Goal: Task Accomplishment & Management: Manage account settings

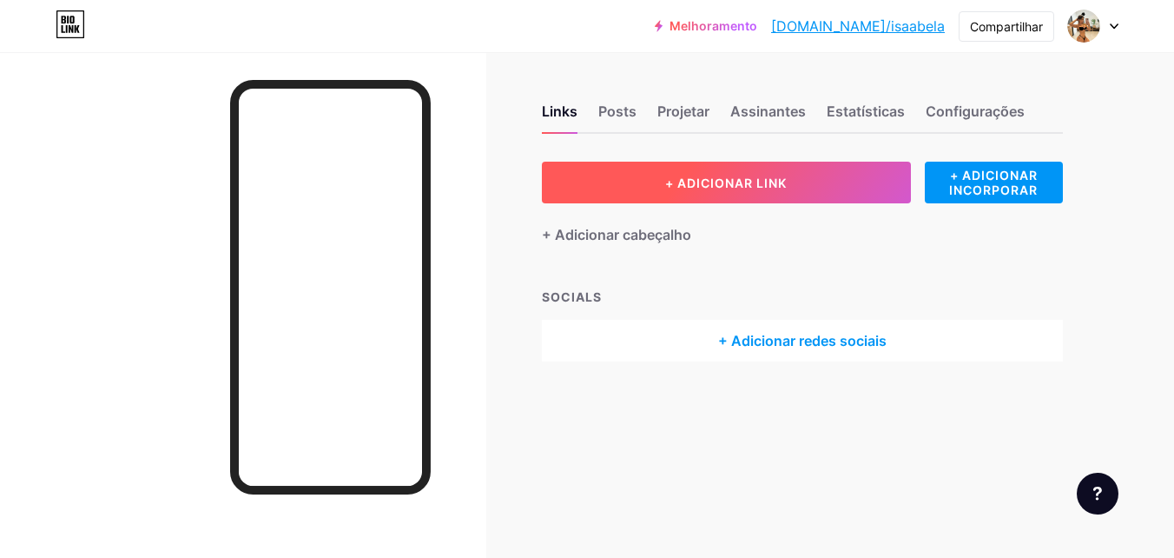
click at [660, 174] on button "+ ADICIONAR LINK" at bounding box center [726, 183] width 369 height 42
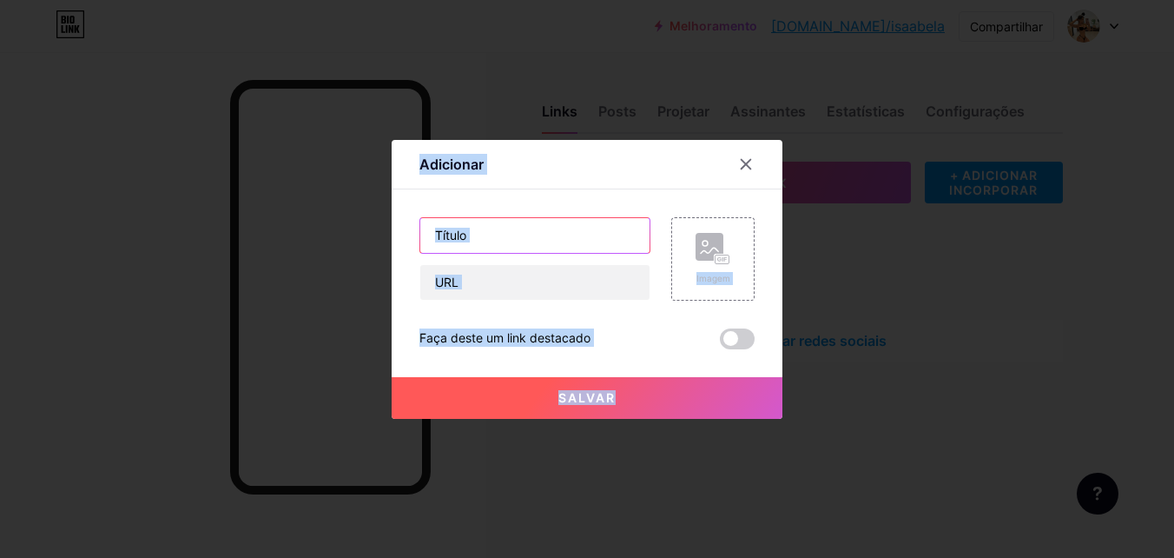
drag, startPoint x: 660, startPoint y: 174, endPoint x: 545, endPoint y: 241, distance: 133.9
click at [545, 241] on input "text" at bounding box center [534, 235] width 229 height 35
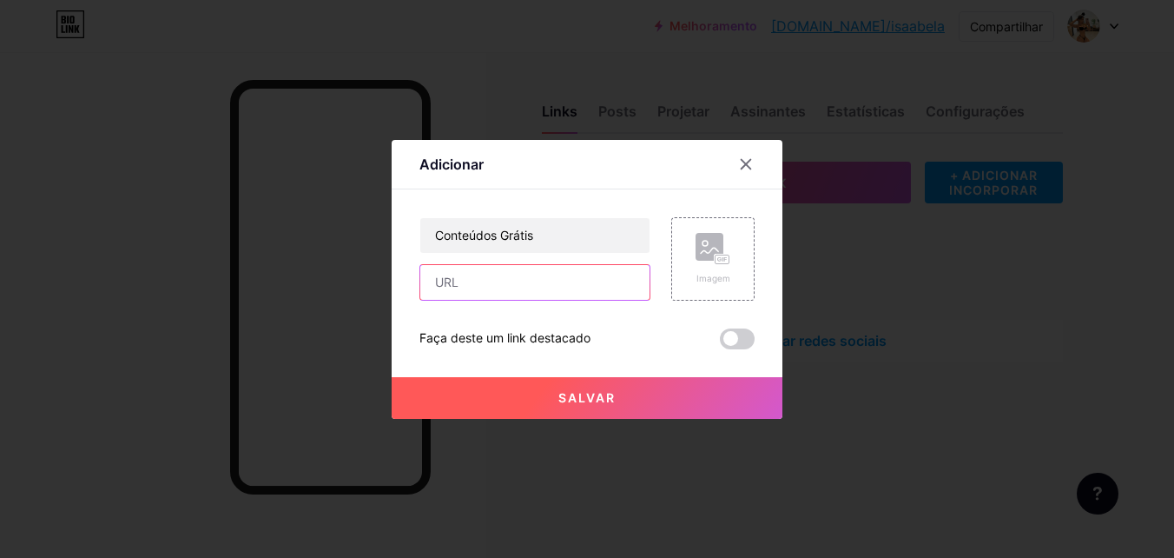
click at [517, 288] on input "text" at bounding box center [534, 282] width 229 height 35
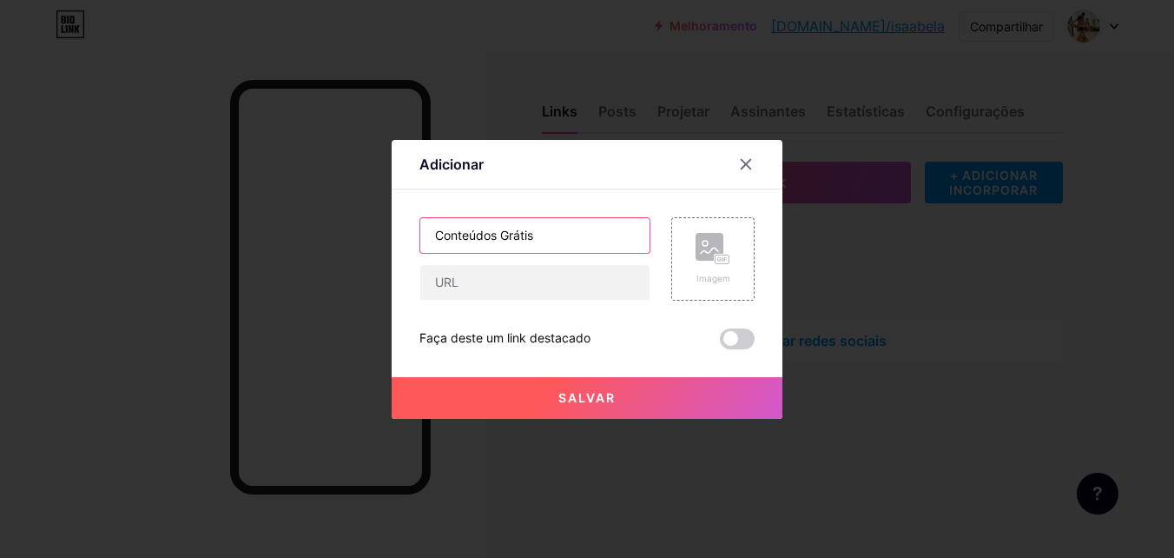
click at [554, 238] on input "Conteúdos Grátis" at bounding box center [534, 235] width 229 height 35
paste input "https://t.me/+lkJwuabpwwNkNzRh"
type input "C"
paste input "😈"
type input "Conteúdos Grátis 😈"
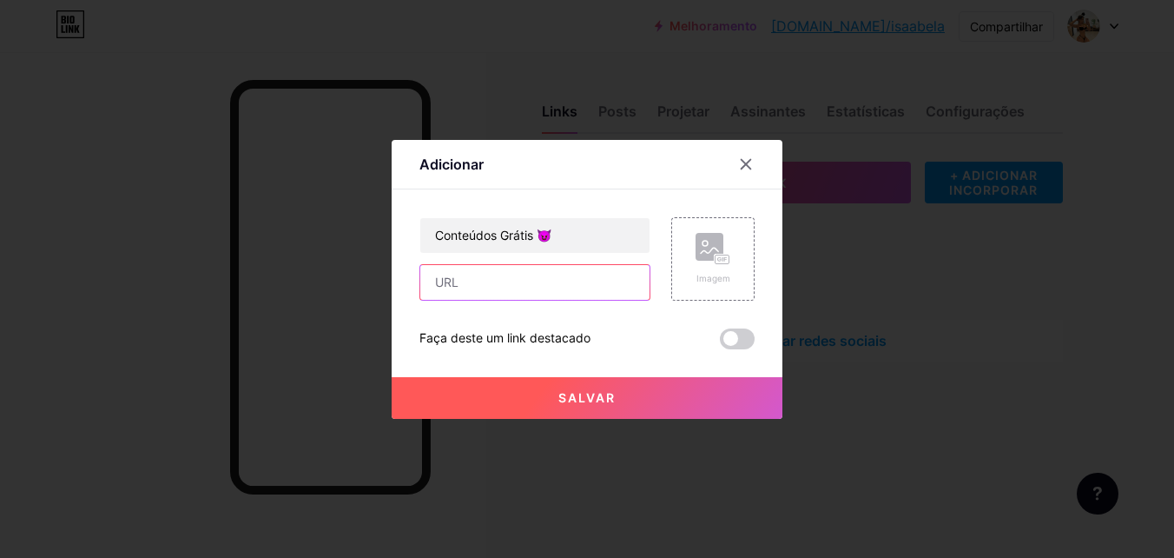
click at [554, 285] on input "text" at bounding box center [534, 282] width 229 height 35
paste input "https://t.me/+lkJwuabpwwNkNzRh"
type input "https://t.me/+lkJwuabpwwNkNzRh"
click at [658, 389] on button "Salvar" at bounding box center [587, 398] width 391 height 42
click at [598, 410] on button "Salvar" at bounding box center [587, 398] width 391 height 42
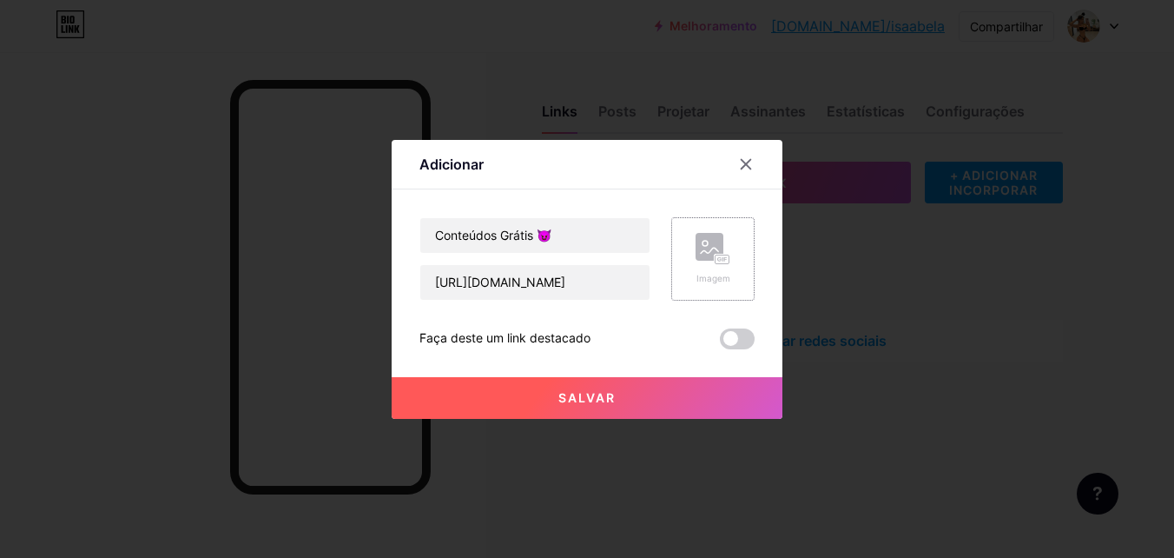
click at [717, 248] on icon at bounding box center [709, 250] width 17 height 5
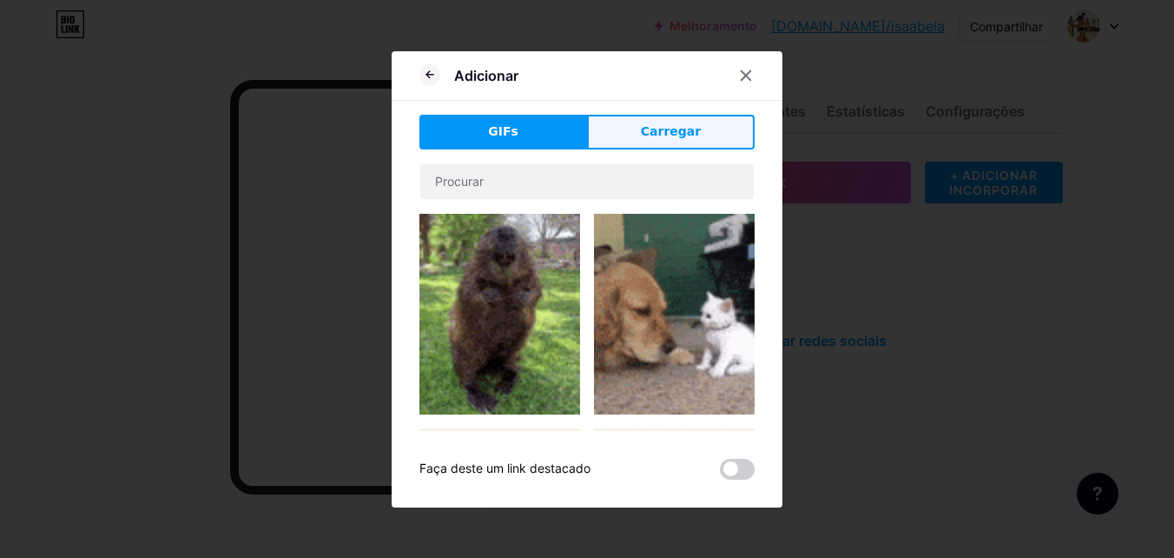
click at [644, 123] on button "Carregar" at bounding box center [671, 132] width 168 height 35
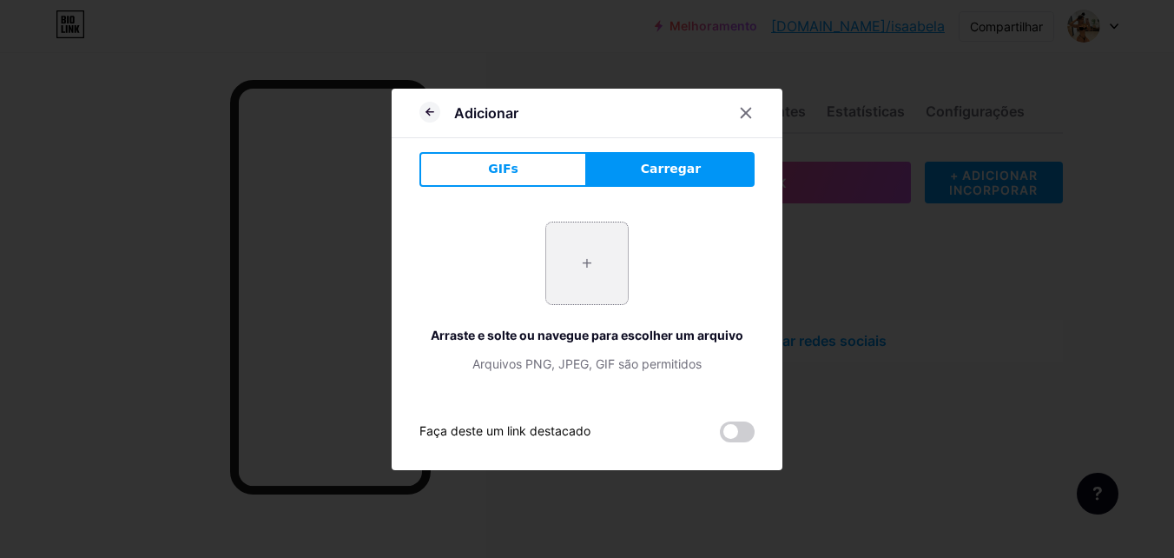
click at [591, 252] on input "file" at bounding box center [587, 263] width 82 height 82
type input "C:\fakepath\2880x2160_ca42c48e879437466725832738d47df3.jpg"
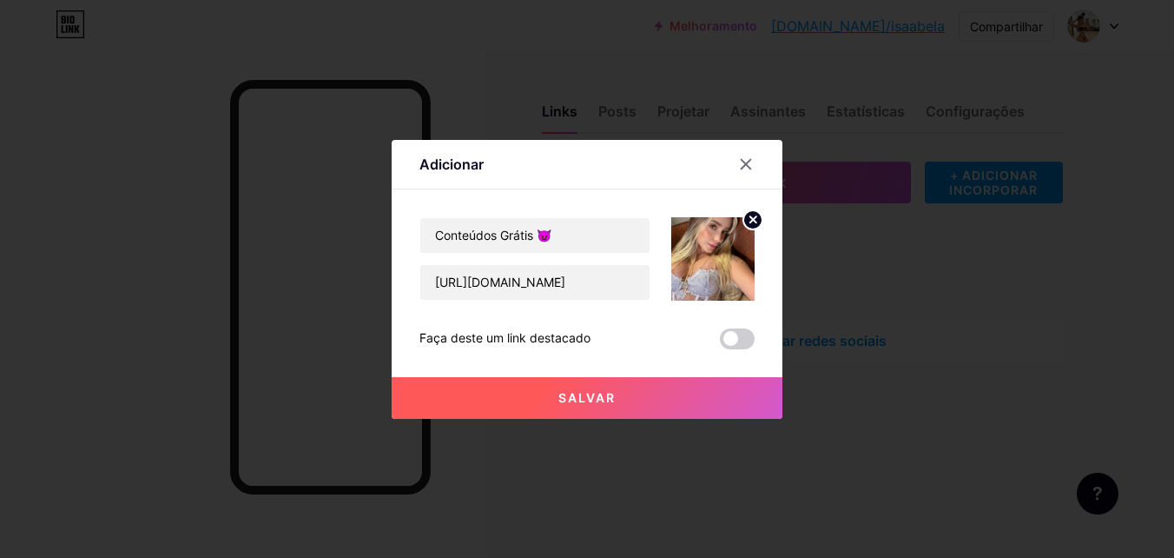
click at [636, 399] on button "Salvar" at bounding box center [587, 398] width 391 height 42
click at [617, 391] on button "Salvar" at bounding box center [587, 398] width 391 height 42
click at [736, 332] on span at bounding box center [737, 338] width 35 height 21
click at [720, 343] on input "checkbox" at bounding box center [720, 343] width 0 height 0
click at [618, 398] on button "Salvar" at bounding box center [587, 398] width 391 height 42
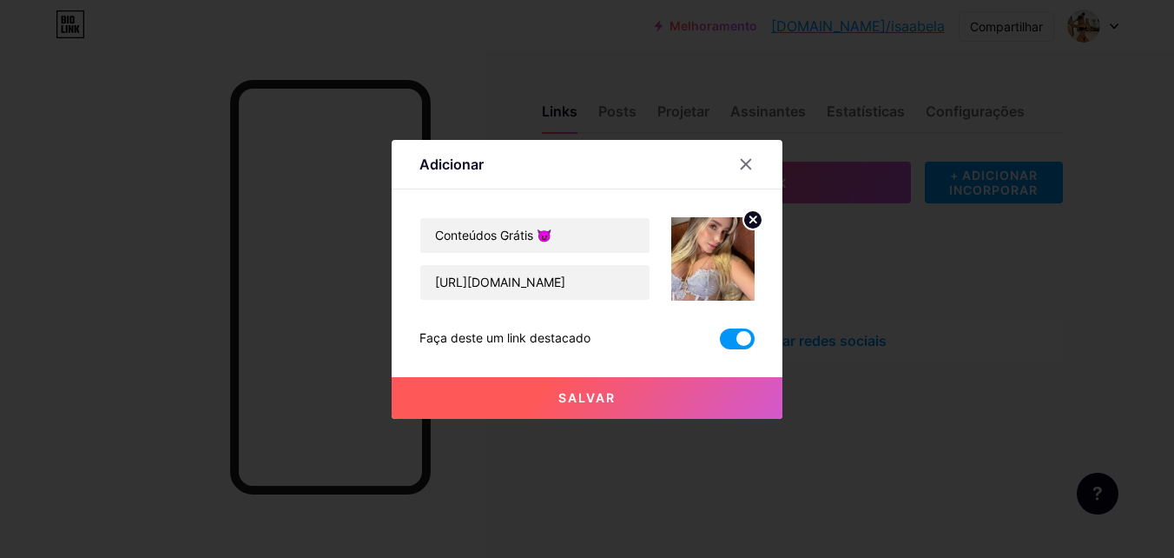
click at [618, 398] on button "Salvar" at bounding box center [587, 398] width 391 height 42
click at [457, 287] on input "https://t.me/+lkJwuabpwwNkNzRh" at bounding box center [534, 282] width 229 height 35
drag, startPoint x: 640, startPoint y: 283, endPoint x: 364, endPoint y: 284, distance: 276.2
click at [364, 284] on div "Adicionar Content YouTube Play YouTube video without leaving your page. ADD Vim…" at bounding box center [587, 279] width 1174 height 558
click at [519, 286] on input "text" at bounding box center [534, 282] width 229 height 35
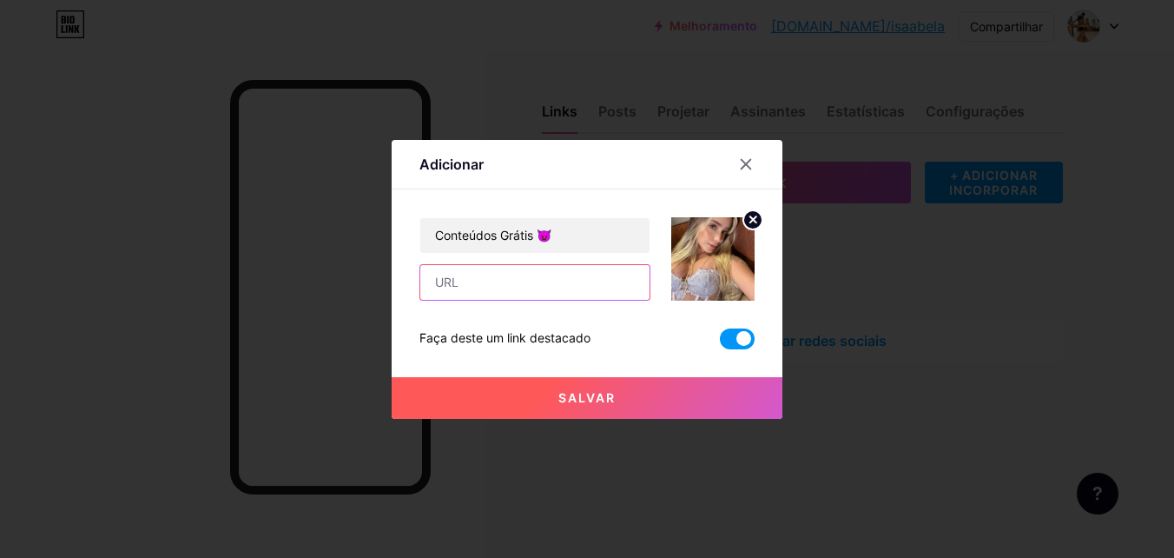
paste input "https://t.me/+lkJwuabpwwNkNzRh"
type input "https://t.me/+lkJwuabpwwNkNzRh"
drag, startPoint x: 423, startPoint y: 279, endPoint x: 643, endPoint y: 280, distance: 219.7
click at [643, 280] on input "https://t.me/+lkJwuabpwwNkNzRh" at bounding box center [534, 282] width 229 height 35
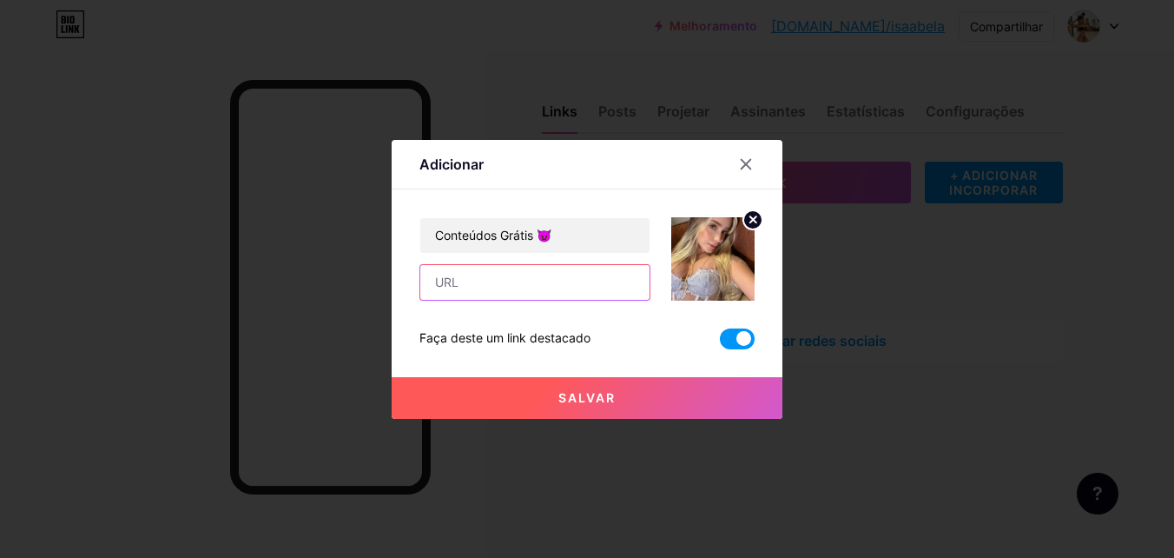
scroll to position [0, 0]
paste input "https://t.me/+lkJwuabpwwNkNzRh"
type input "https://t.me/+lkJwuabpwwNkNzRh"
click at [740, 342] on span at bounding box center [737, 338] width 35 height 21
click at [720, 343] on input "checkbox" at bounding box center [720, 343] width 0 height 0
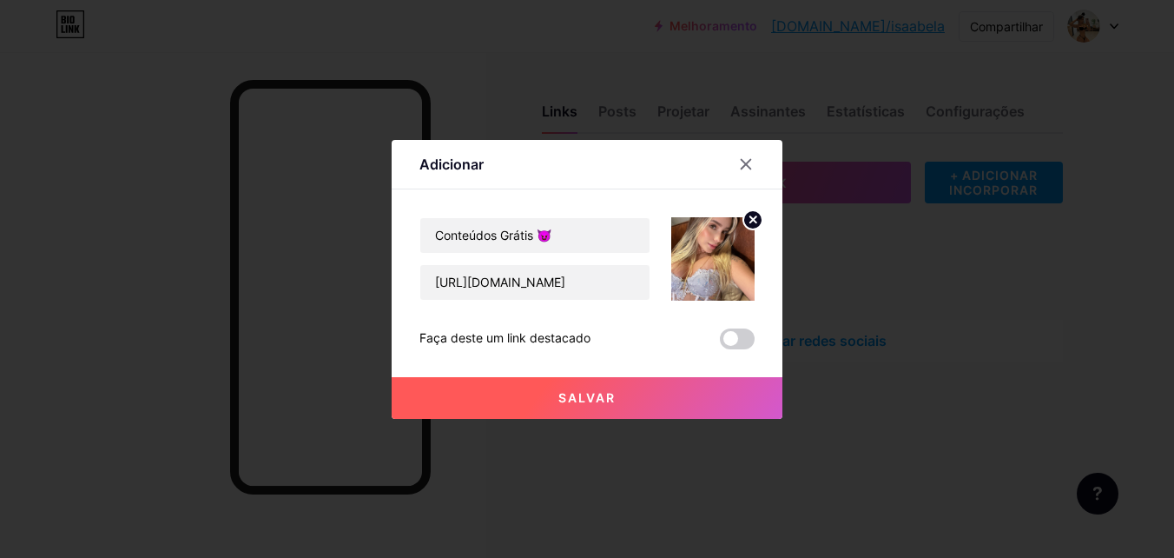
click at [611, 393] on span "Salvar" at bounding box center [586, 397] width 57 height 15
click at [748, 165] on icon at bounding box center [747, 164] width 10 height 10
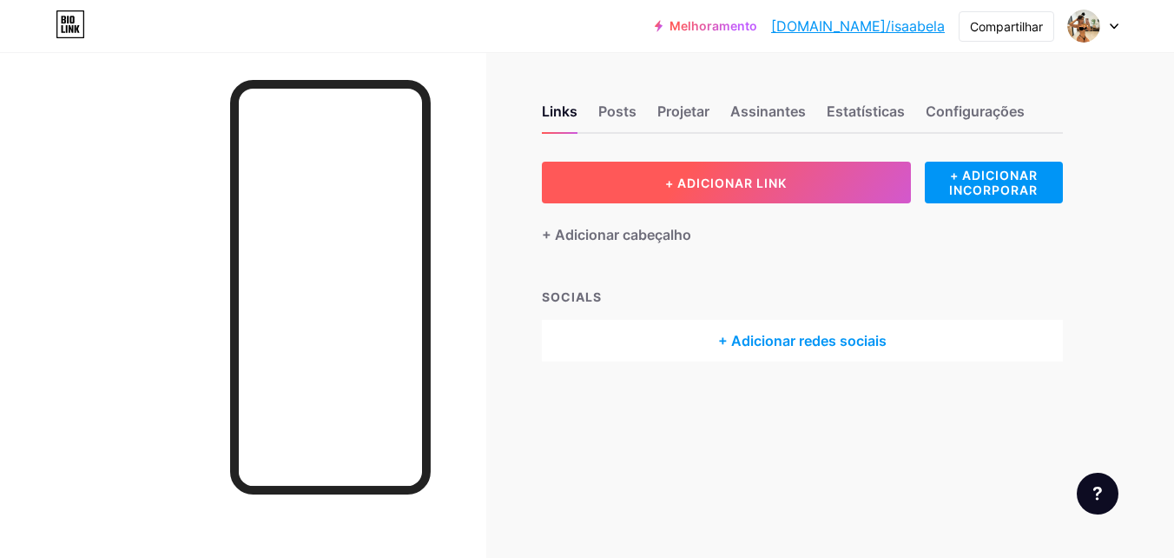
click at [726, 169] on button "+ ADICIONAR LINK" at bounding box center [726, 183] width 369 height 42
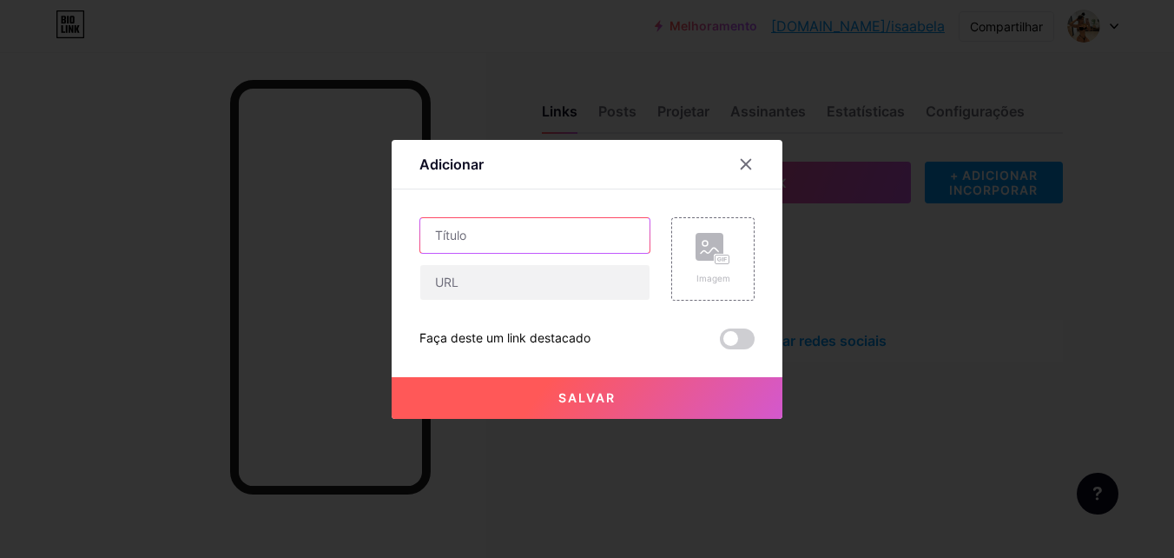
click at [565, 238] on input "text" at bounding box center [534, 235] width 229 height 35
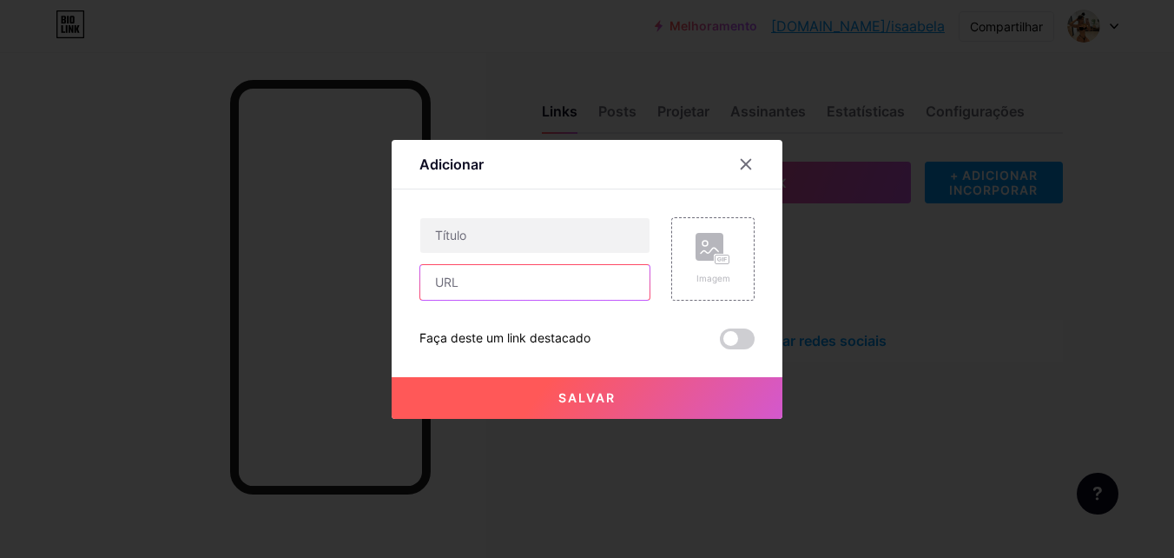
click at [565, 287] on input "text" at bounding box center [534, 282] width 229 height 35
paste input "https://t.me/+lkJwuabpwwNkNzRh"
type input "https://t.me/+lkJwuabpwwNkNzRh"
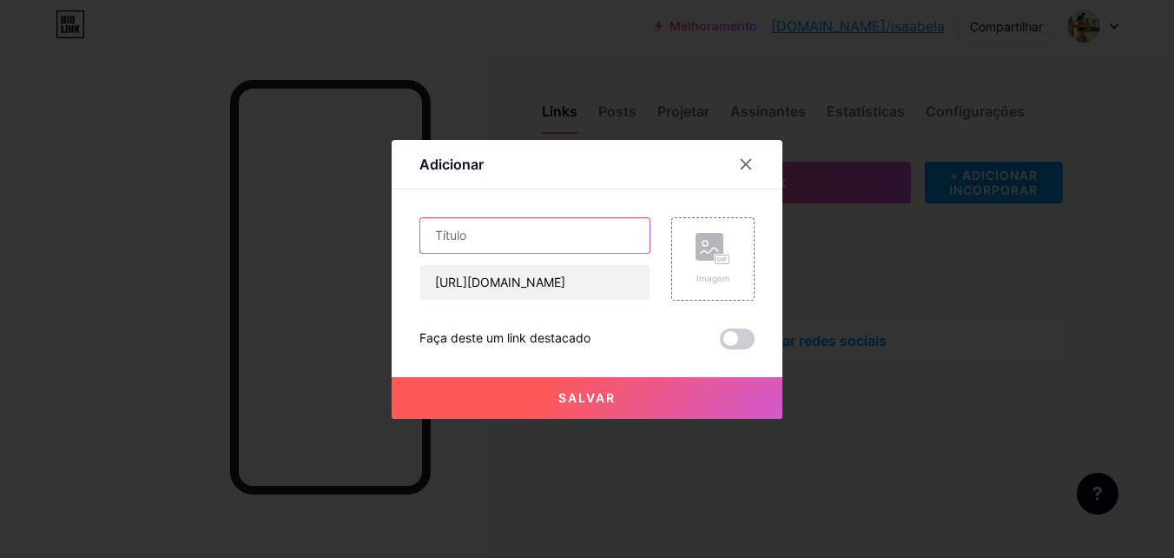
click at [590, 239] on input "text" at bounding box center [534, 235] width 229 height 35
type input "Conte´du"
click at [894, 260] on div at bounding box center [587, 279] width 1174 height 558
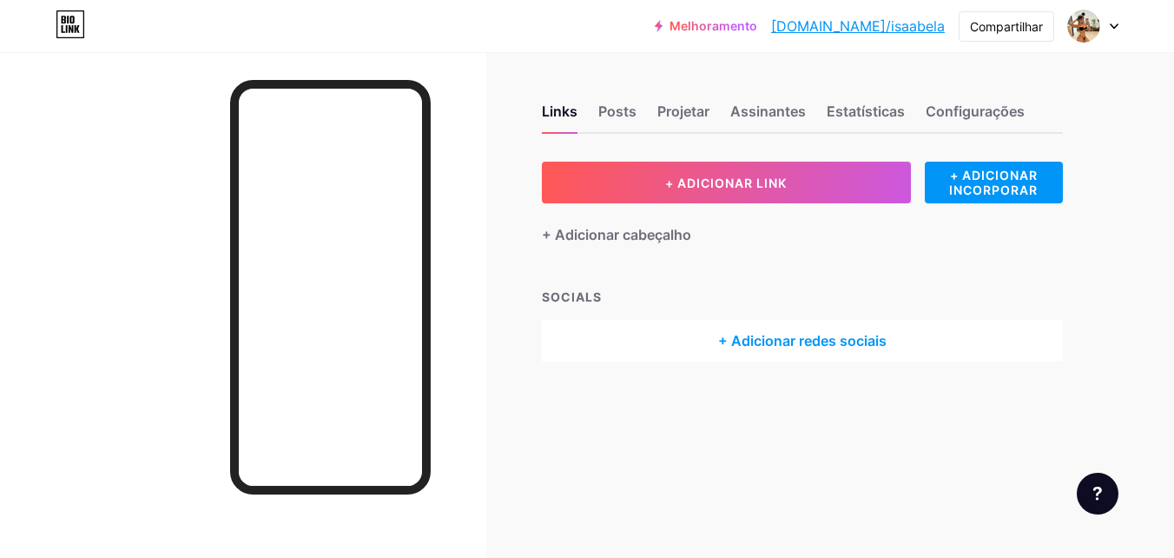
click at [768, 337] on div "+ Adicionar redes sociais" at bounding box center [802, 341] width 521 height 42
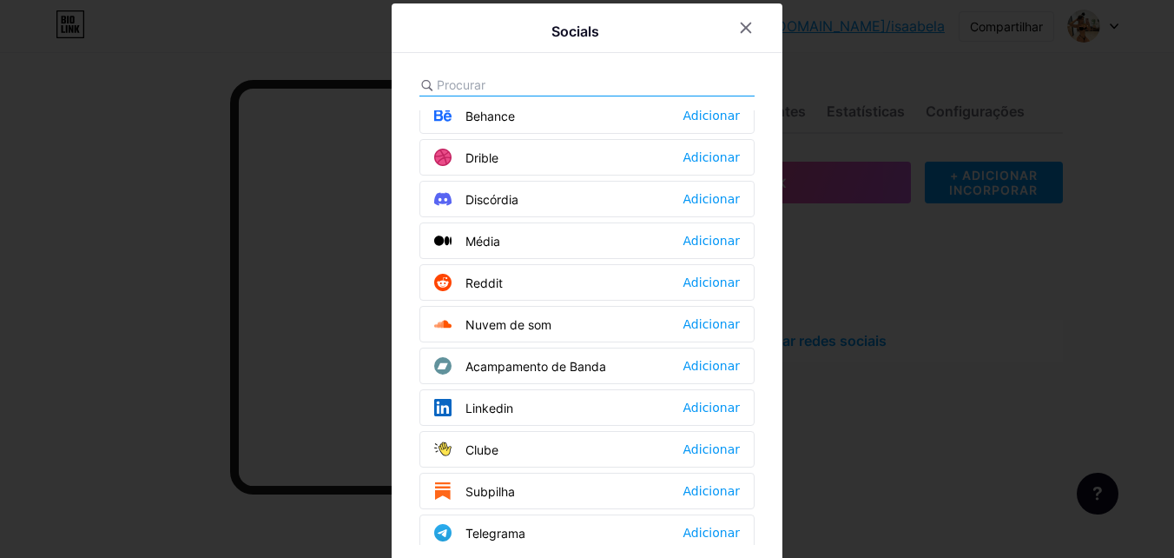
scroll to position [521, 0]
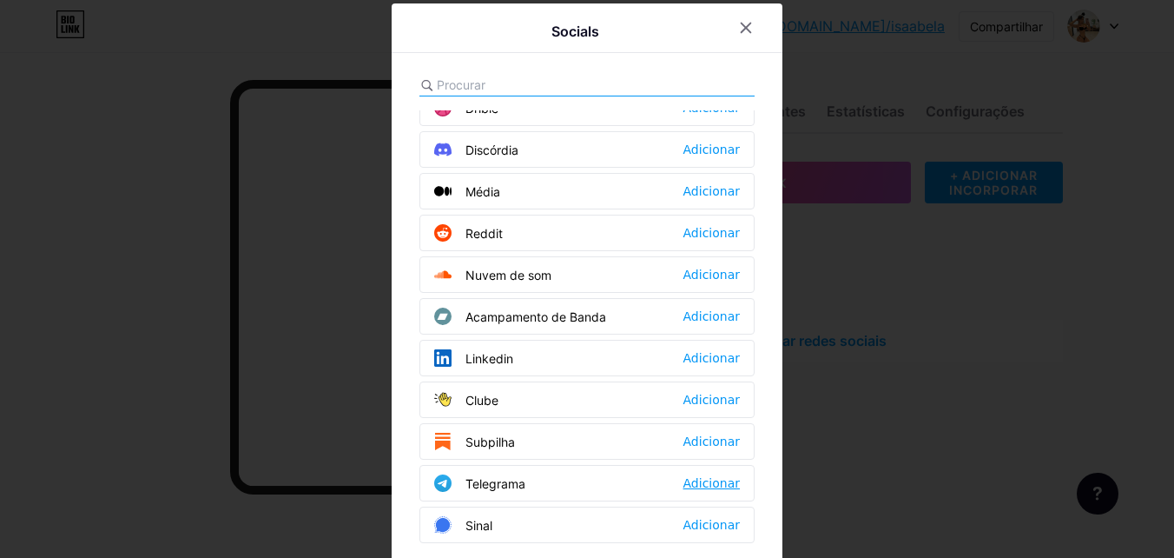
click at [690, 485] on div "Adicionar" at bounding box center [712, 482] width 56 height 17
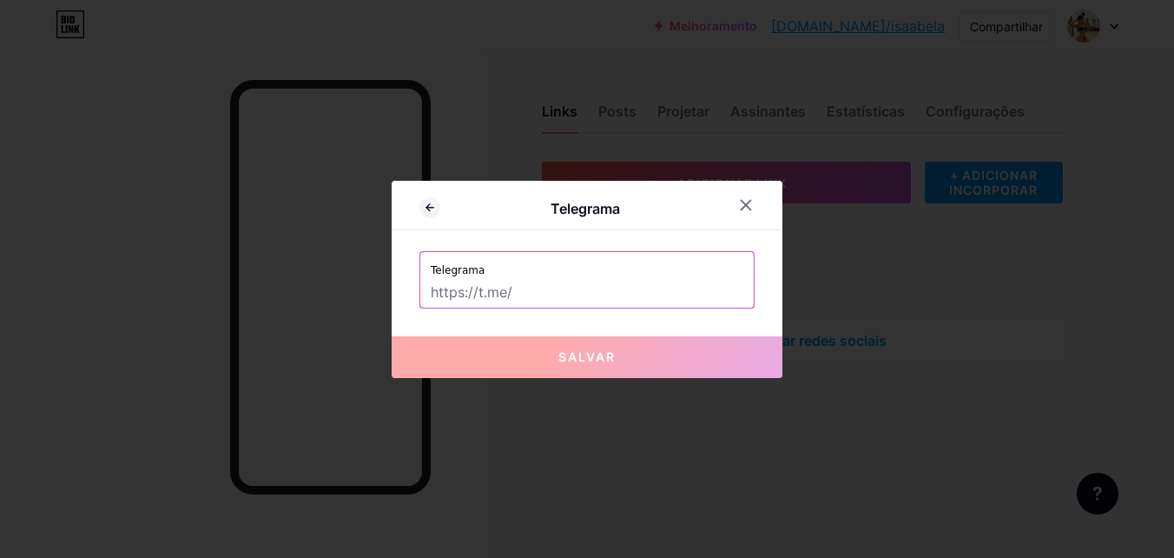
click at [564, 301] on input "text" at bounding box center [587, 293] width 313 height 30
paste input "https://t.me/+lkJwuabpwwNkNzRh"
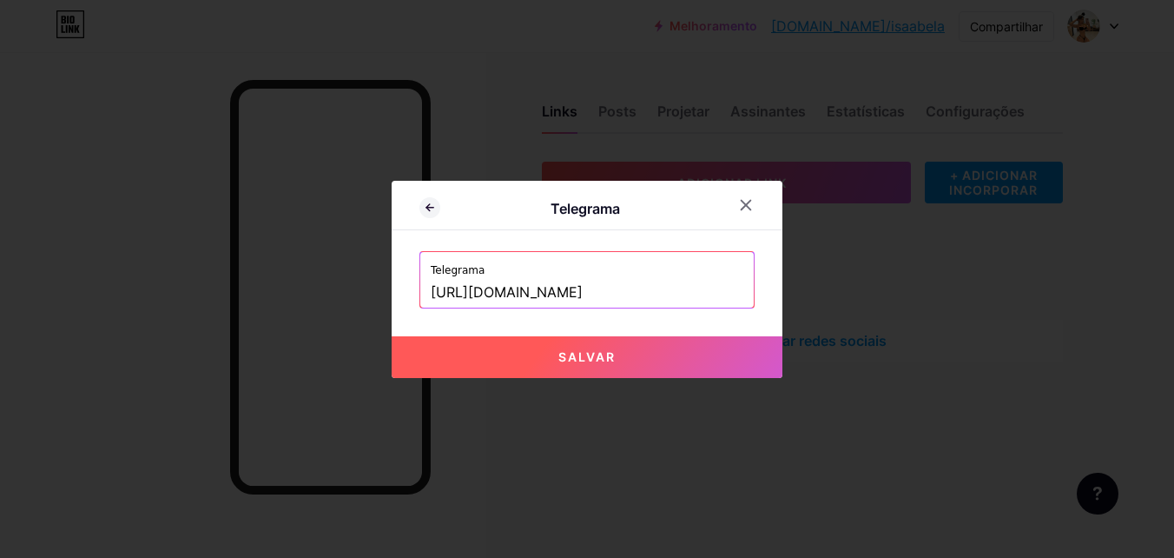
type input "https://t.me/+lkJwuabpwwNkNzRh"
click at [588, 352] on span "Salvar" at bounding box center [586, 356] width 57 height 15
click at [657, 360] on button "Salvar" at bounding box center [587, 357] width 391 height 42
click at [660, 296] on input "https://t.me/+lkJwuabpwwNkNzRh" at bounding box center [587, 293] width 313 height 30
click at [579, 350] on span "Salvar" at bounding box center [586, 356] width 57 height 15
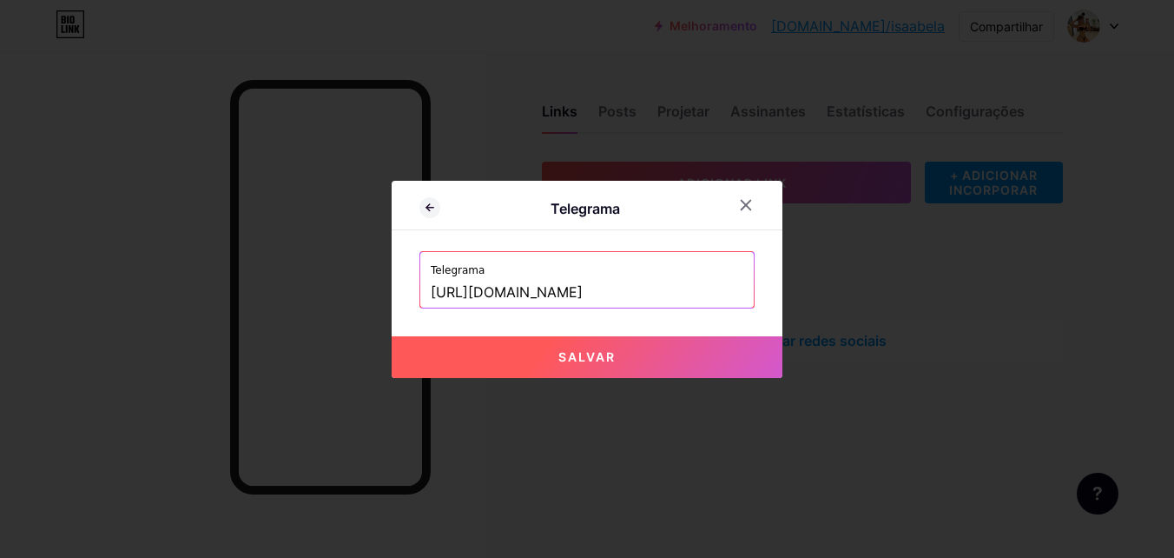
click at [579, 350] on span "Salvar" at bounding box center [586, 356] width 57 height 15
click at [0, 0] on span at bounding box center [0, 0] width 0 height 0
click at [677, 293] on input "https://t.me/+lkJwuabpwwNkNzRh" at bounding box center [587, 293] width 313 height 30
click at [747, 203] on icon at bounding box center [747, 205] width 10 height 10
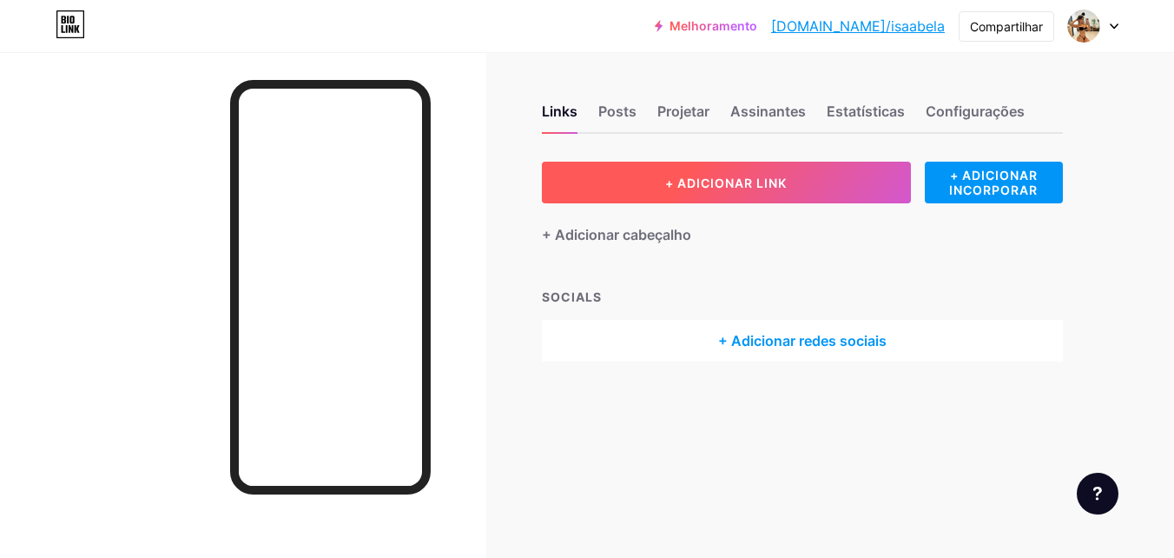
click at [675, 185] on span "+ ADICIONAR LINK" at bounding box center [726, 182] width 122 height 15
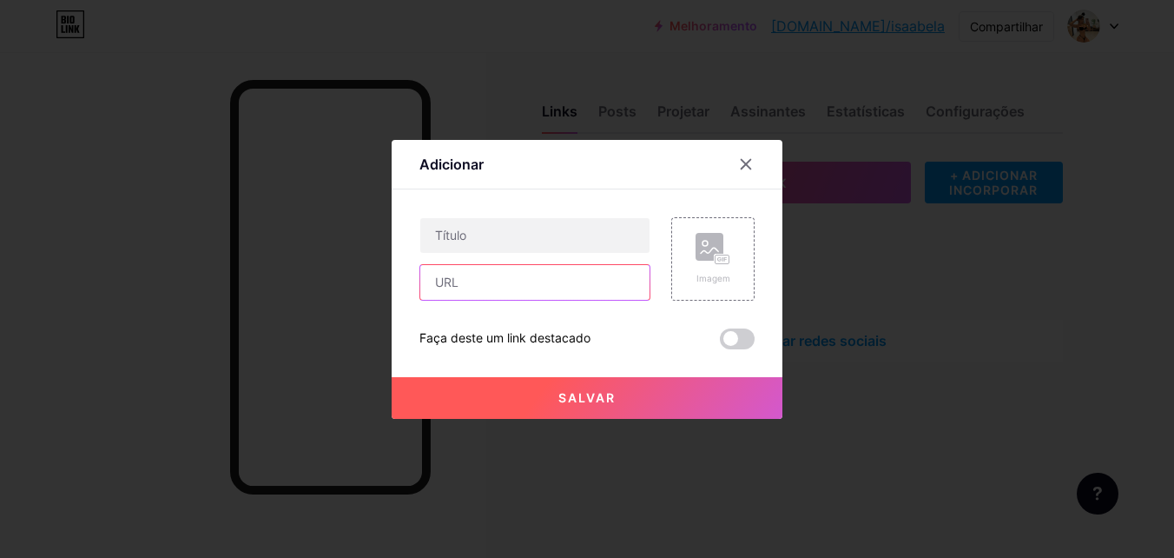
click at [571, 279] on input "text" at bounding box center [534, 282] width 229 height 35
paste input "https://t.me/+lkJwuabpwwNkNzRh"
type input "https://t.me/+lkJwuabpwwNkNzRh"
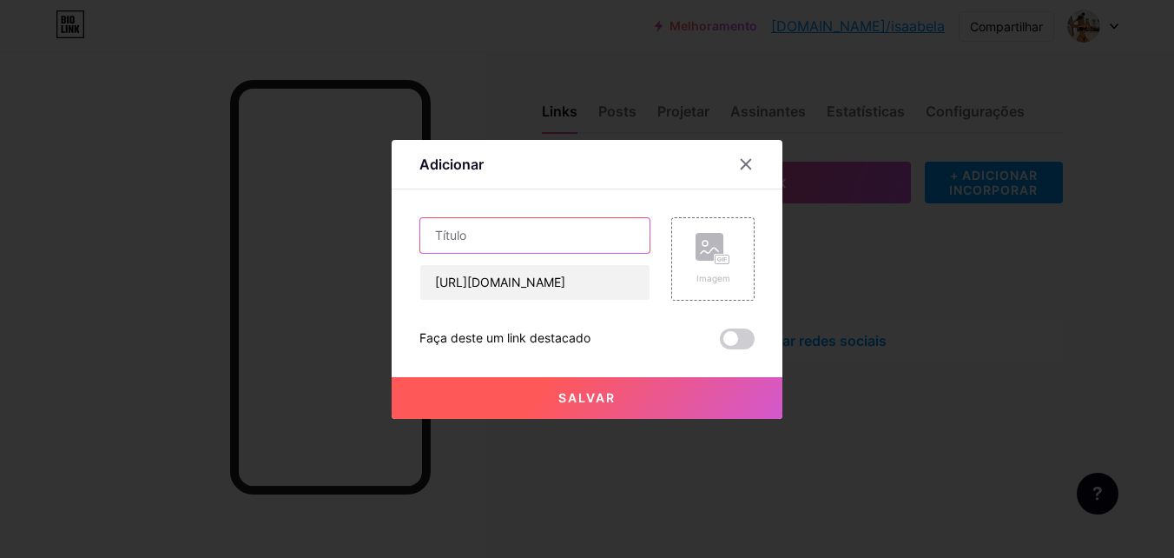
click at [540, 228] on input "text" at bounding box center [534, 235] width 229 height 35
paste input "Conteúdos Grátis +🔞😈"
type input "Conteúdos Grátis +🔞😈"
click at [637, 390] on button "Salvar" at bounding box center [587, 398] width 391 height 42
click at [637, 391] on button "Salvar" at bounding box center [587, 398] width 391 height 42
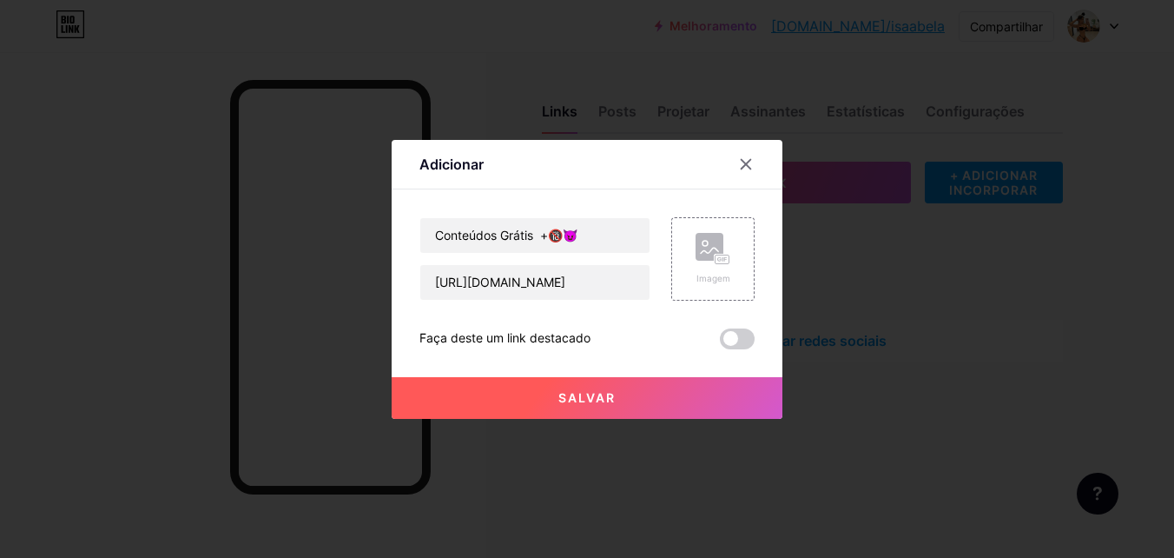
click at [586, 393] on span "Salvar" at bounding box center [586, 397] width 57 height 15
click at [586, 393] on span at bounding box center [587, 397] width 27 height 27
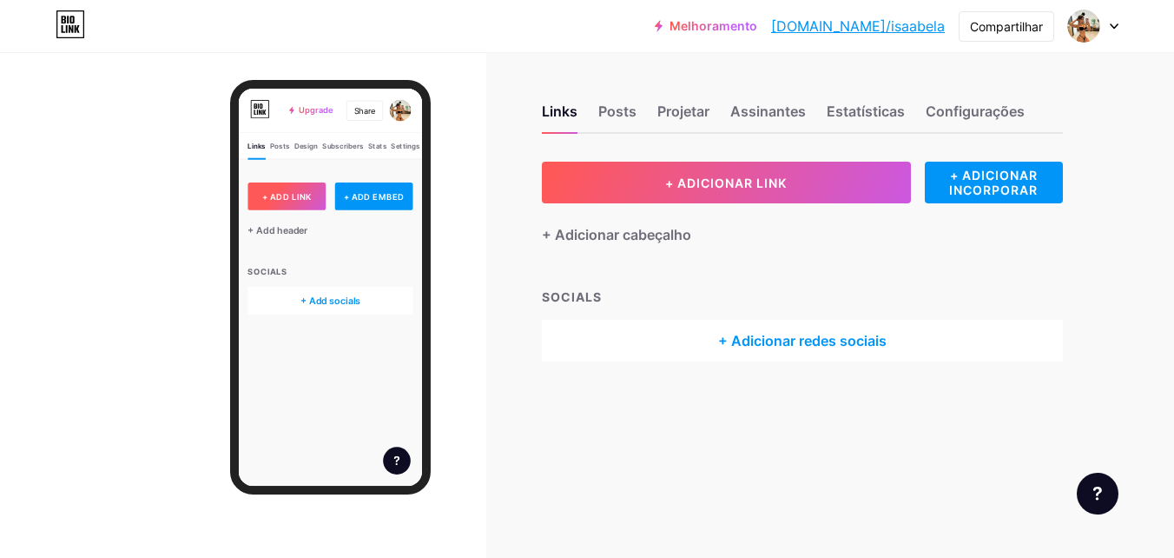
click at [305, 252] on span "+ ADD LINK" at bounding box center [311, 251] width 75 height 15
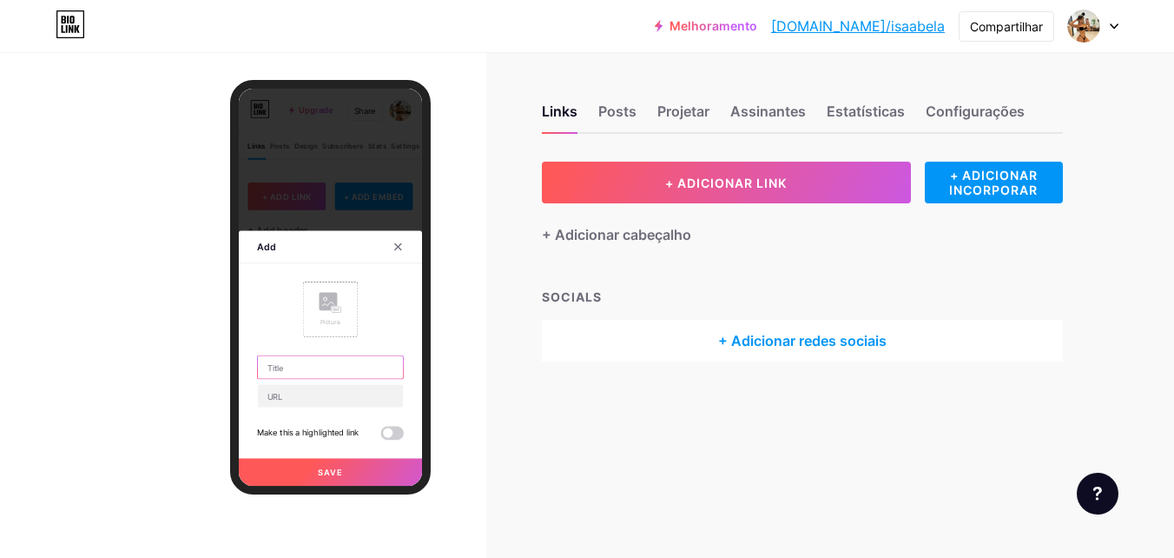
click at [349, 514] on input "text" at bounding box center [377, 509] width 221 height 35
paste input "Conteúdos Grátis +🔞😈"
type input "Conteúdos Grátis +🔞😈"
click at [363, 550] on input "text" at bounding box center [377, 553] width 221 height 35
click at [402, 557] on input "text" at bounding box center [377, 553] width 221 height 35
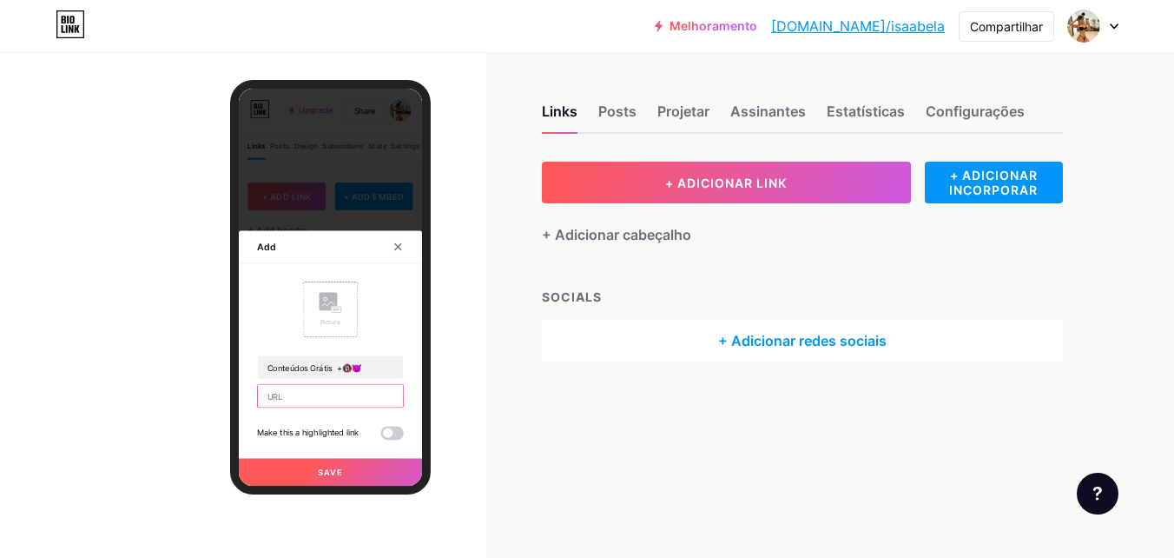
paste input "https://t.me/+lkJwuabpwwNkNzRh"
type input "https://t.me/+lkJwuabpwwNkNzRh"
click at [384, 405] on rect at bounding box center [374, 410] width 28 height 28
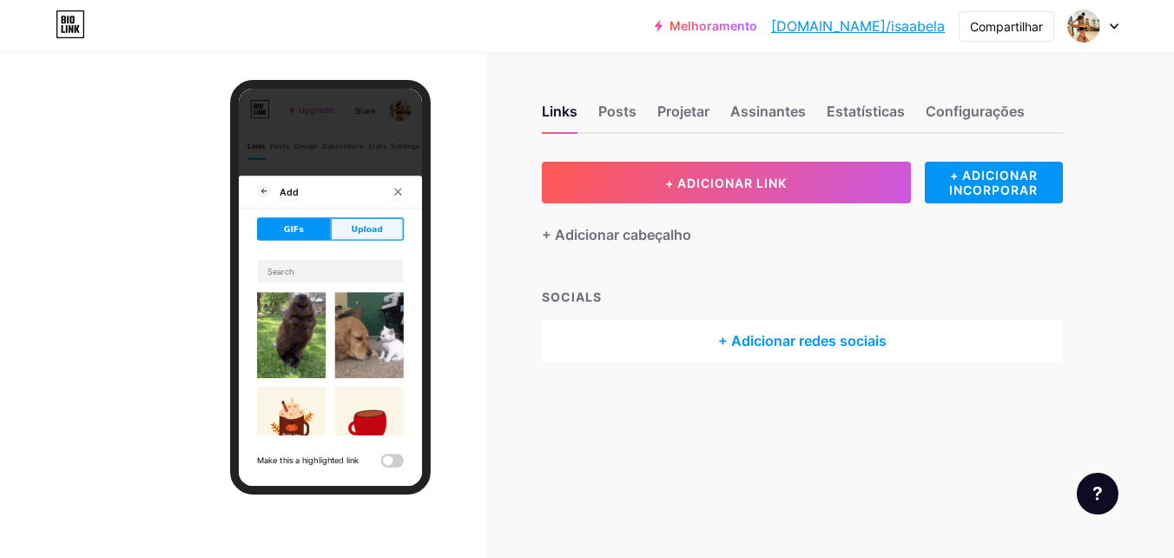
click at [407, 297] on button "Upload" at bounding box center [432, 300] width 111 height 35
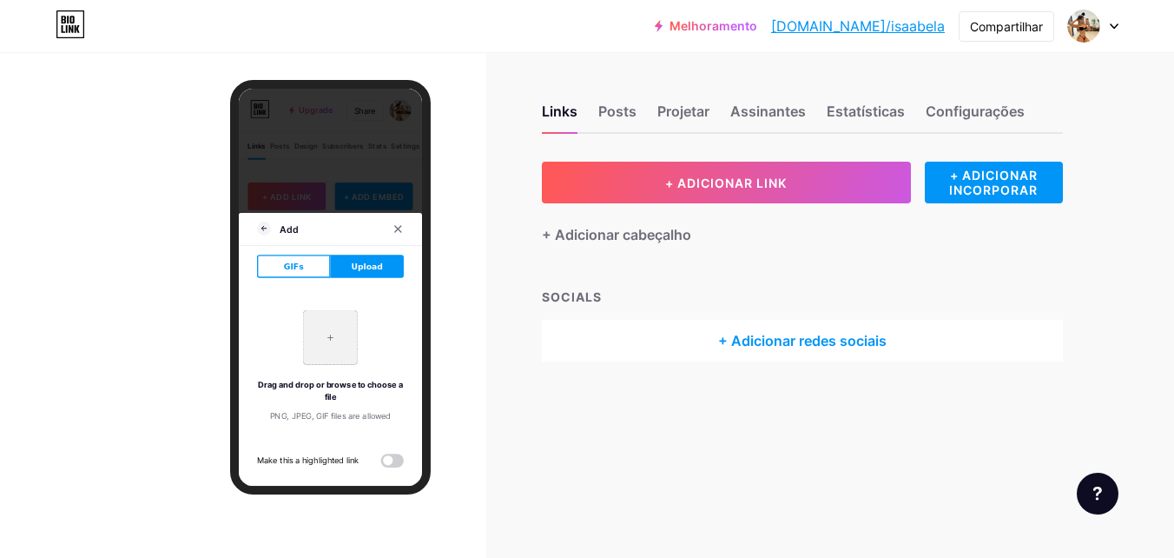
click at [377, 459] on input "file" at bounding box center [377, 465] width 82 height 82
type input "C:\fakepath\3840x5120_e3688e6f06f9ce96a11bb16b529e43b7.jpg"
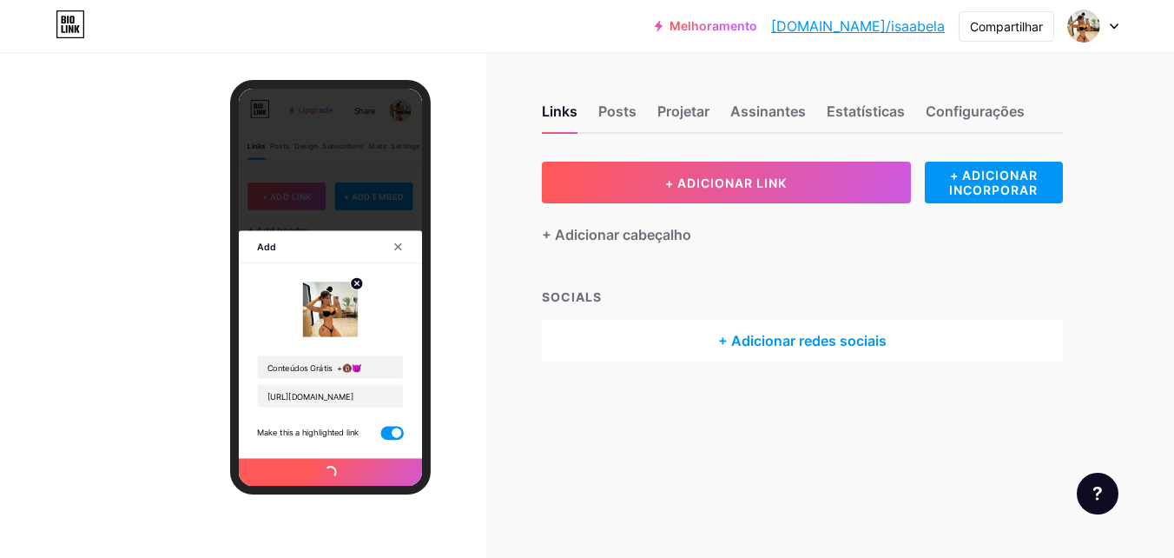
click at [471, 333] on div at bounding box center [479, 327] width 31 height 31
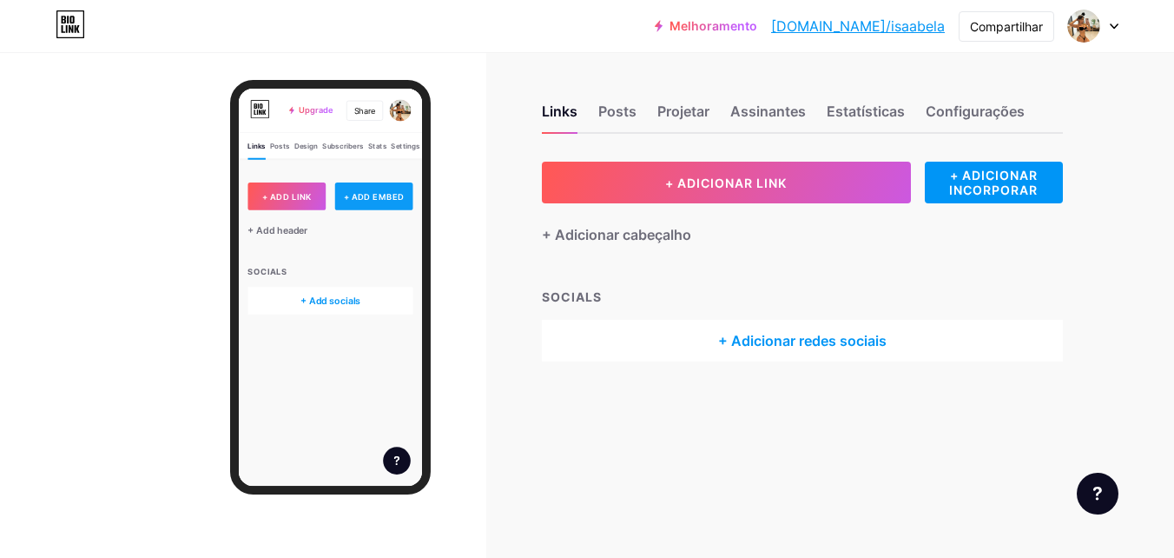
click at [422, 246] on div "+ ADD EMBED" at bounding box center [443, 251] width 118 height 42
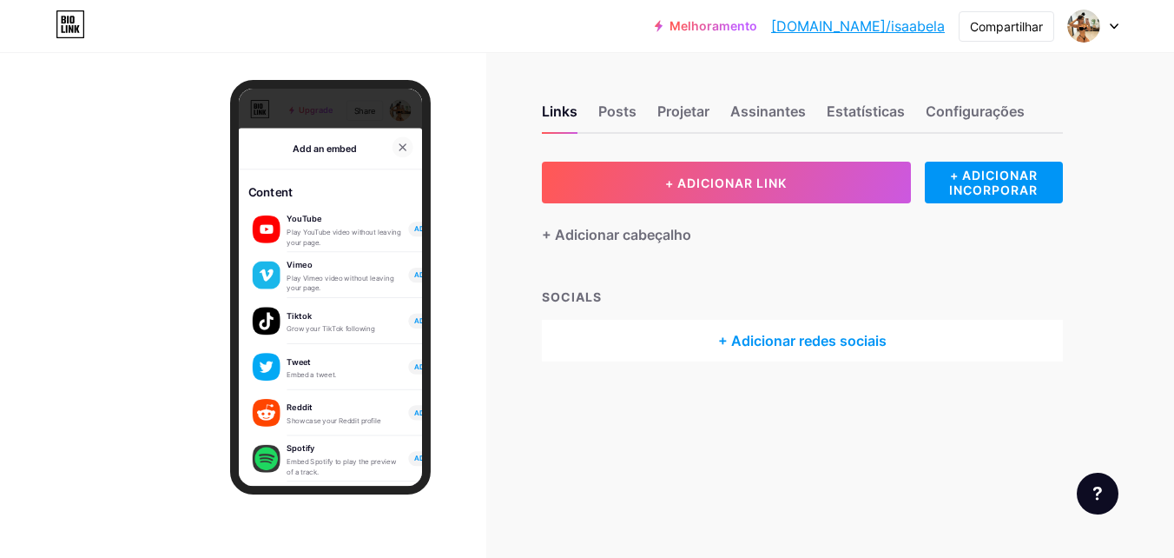
click at [479, 170] on icon at bounding box center [486, 177] width 14 height 14
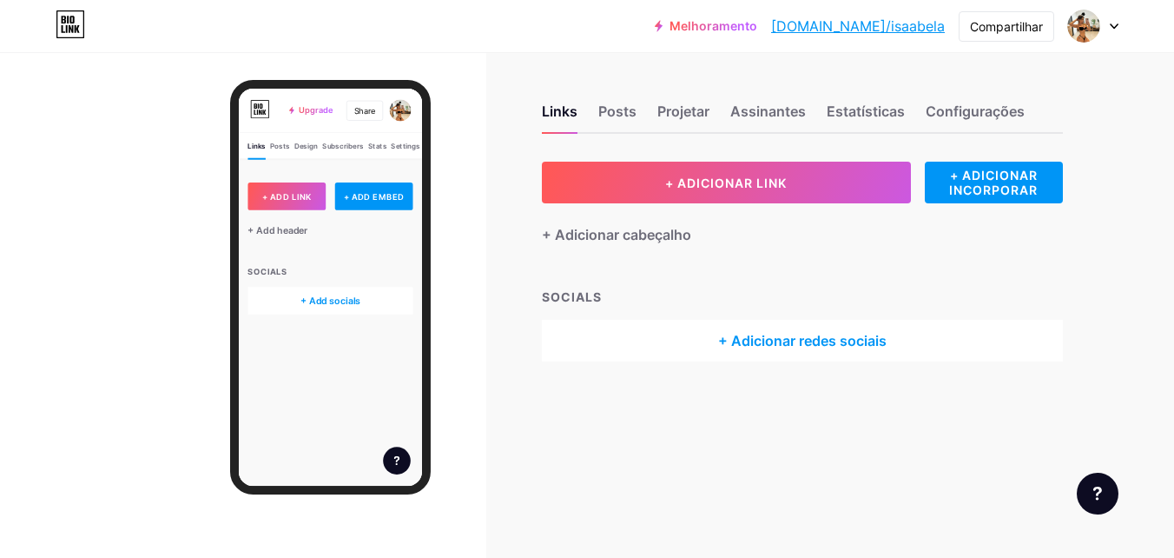
click at [615, 300] on div "SOCIALS" at bounding box center [802, 296] width 521 height 18
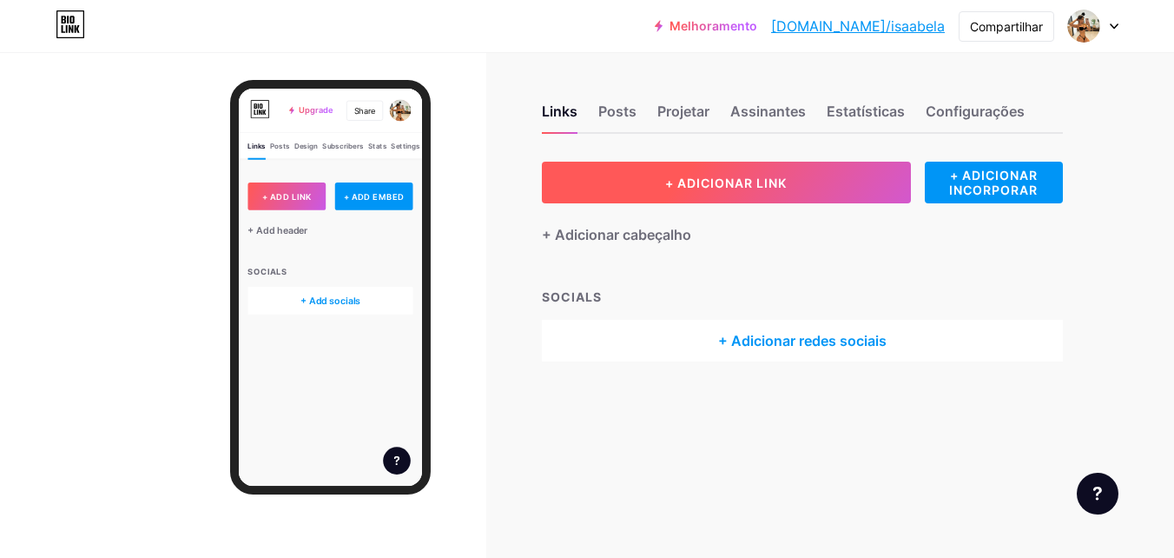
click at [669, 184] on span "+ ADICIONAR LINK" at bounding box center [726, 182] width 122 height 15
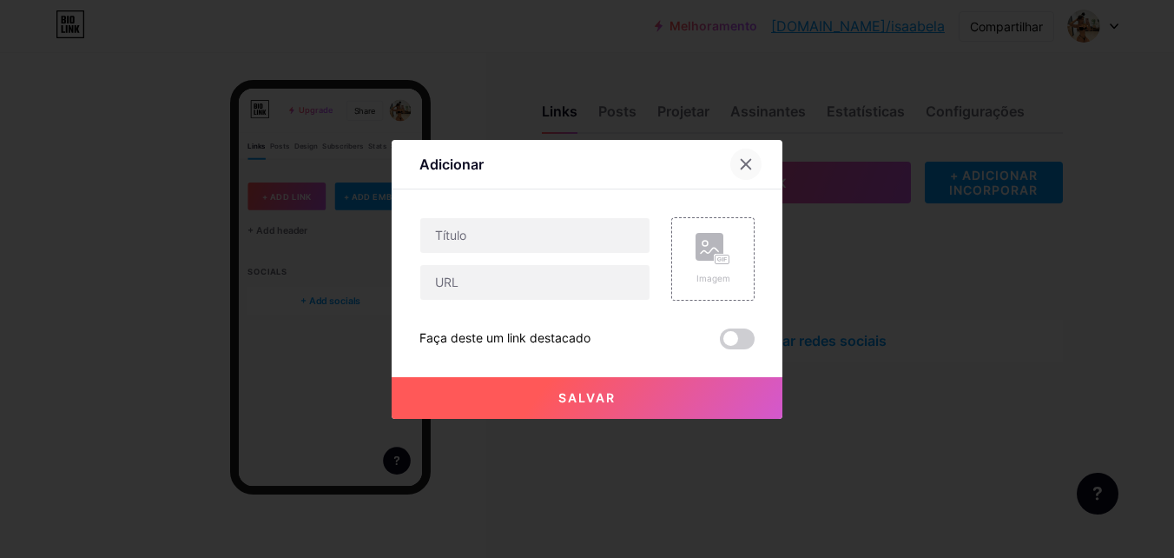
click at [741, 160] on icon at bounding box center [746, 164] width 14 height 14
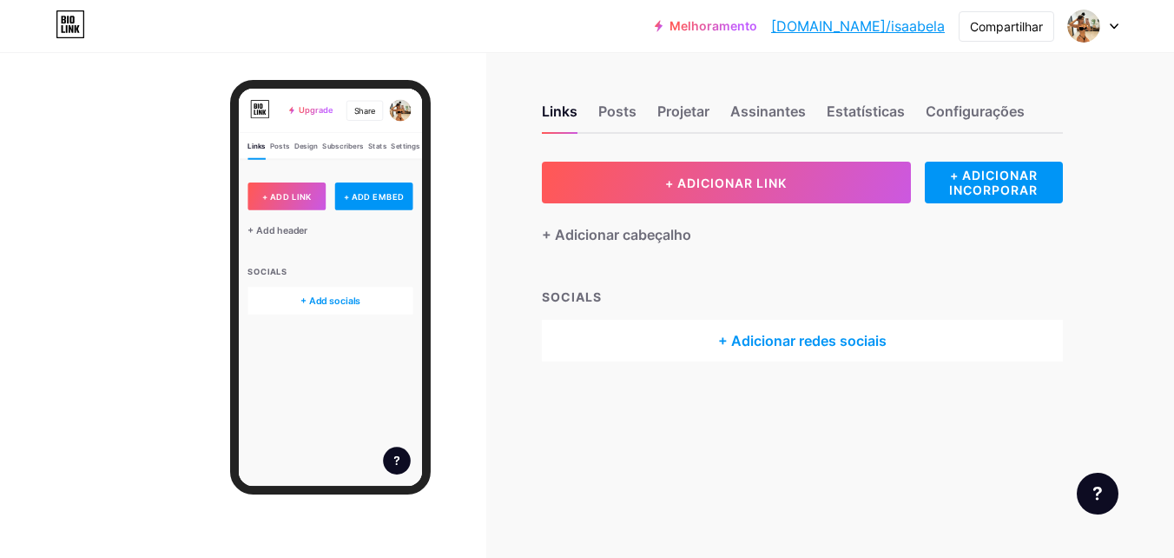
click at [891, 74] on div "Links Posts Projetar Assinantes Estatísticas Configurações" at bounding box center [802, 103] width 521 height 61
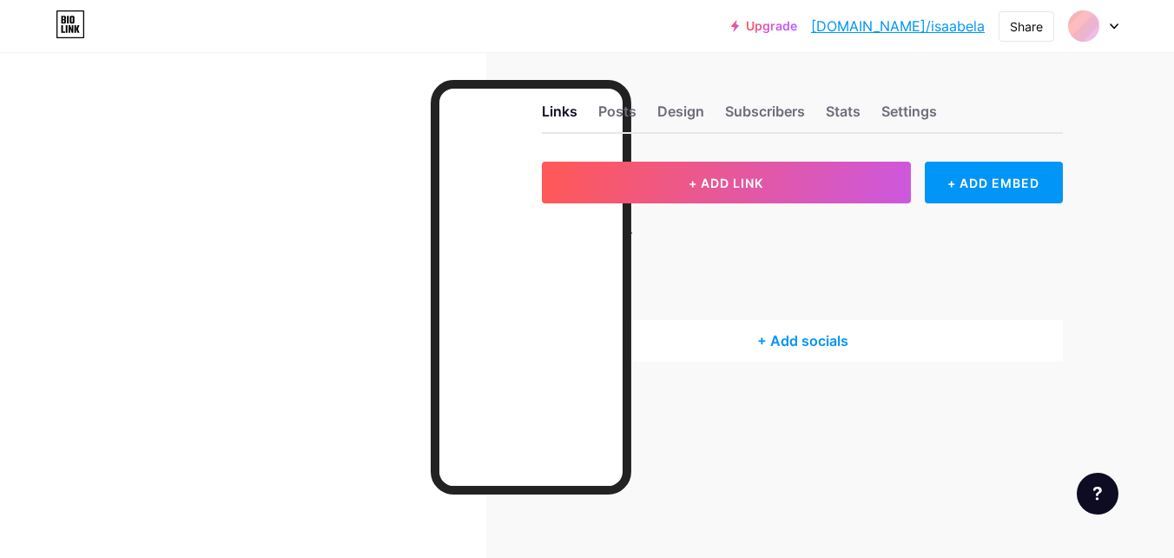
click at [501, 149] on div "Links Posts Design Subscribers Stats Settings + ADD LINK + ADD EMBED + Add head…" at bounding box center [568, 250] width 1136 height 396
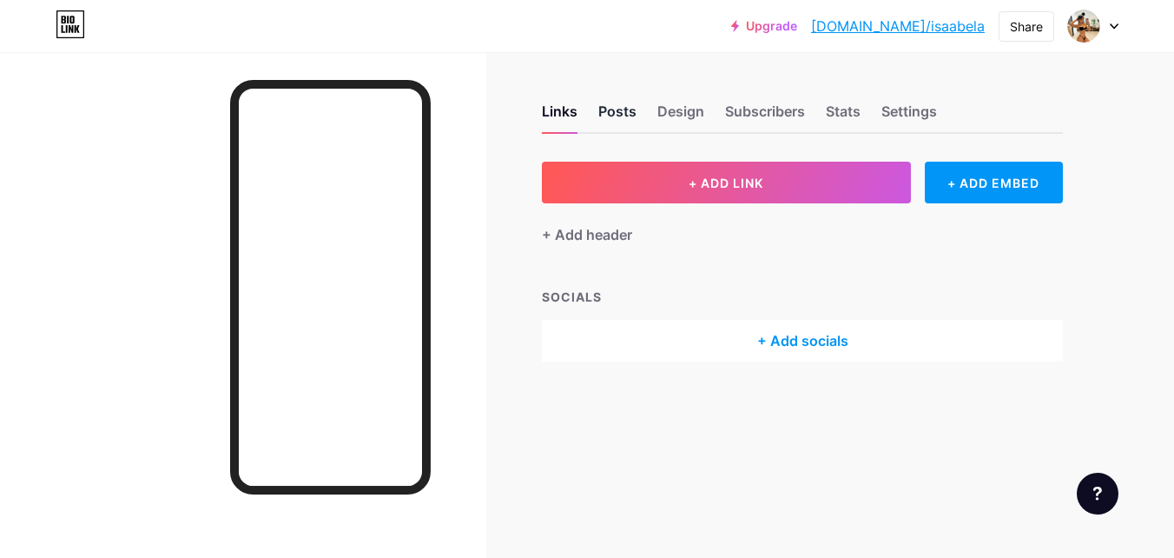
click at [604, 115] on div "Posts" at bounding box center [617, 116] width 38 height 31
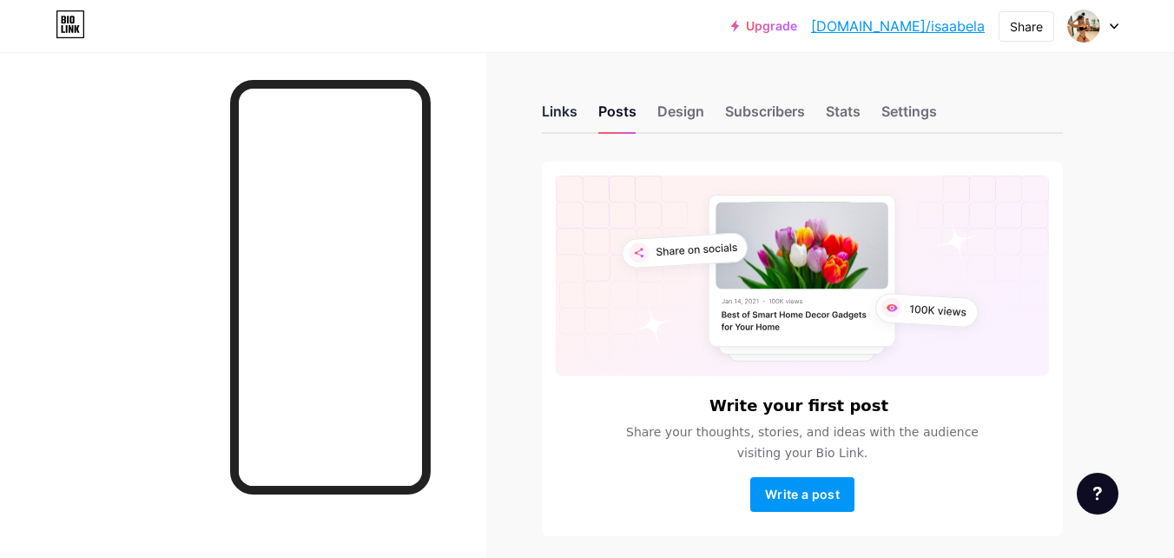
click at [568, 115] on div "Links" at bounding box center [560, 116] width 36 height 31
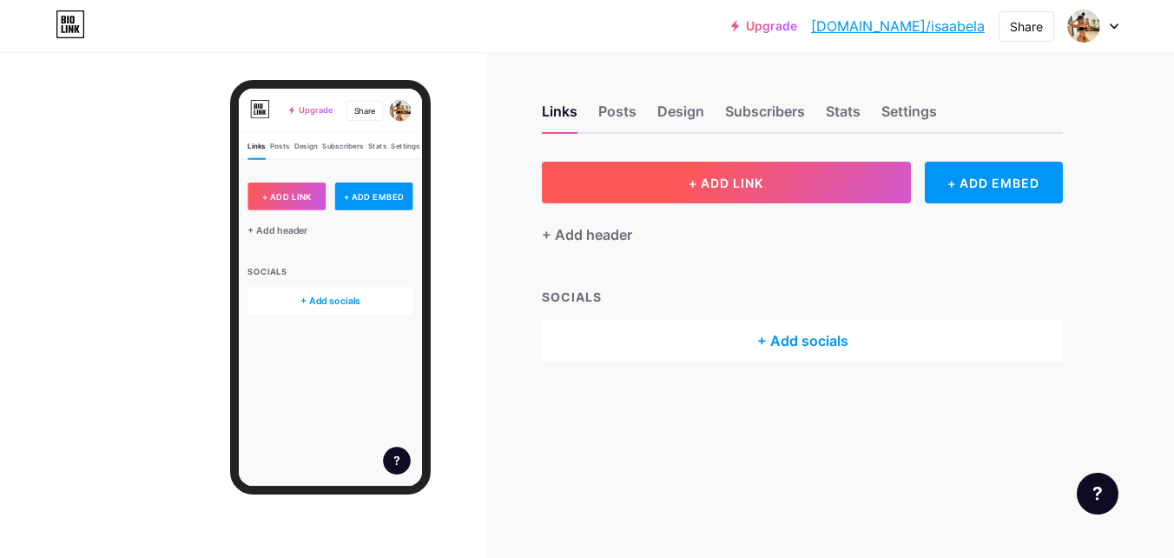
click at [611, 188] on button "+ ADD LINK" at bounding box center [726, 183] width 369 height 42
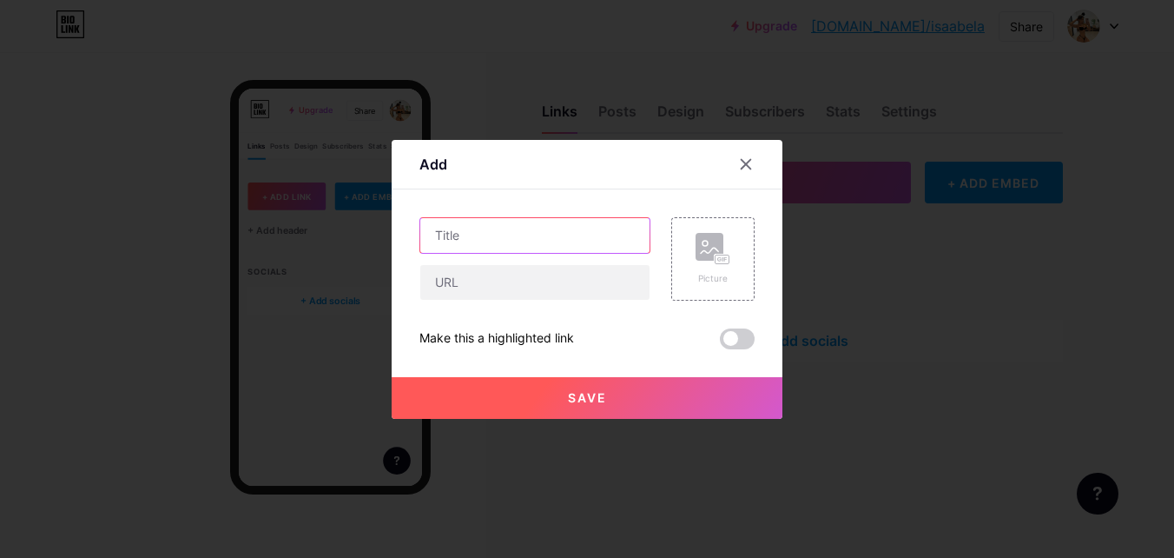
click at [544, 240] on input "text" at bounding box center [534, 235] width 229 height 35
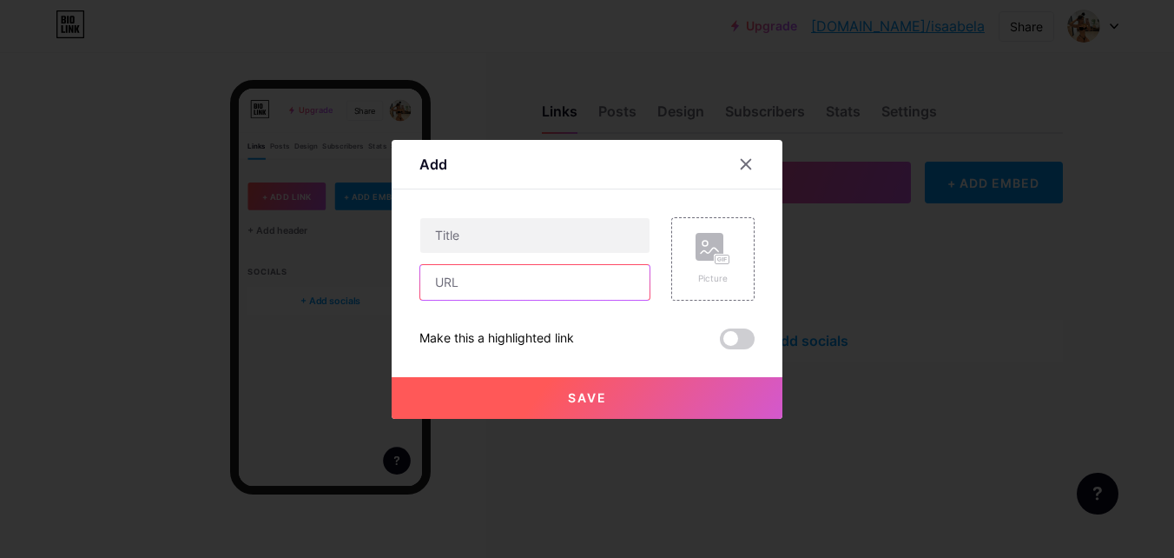
click at [543, 285] on input "text" at bounding box center [534, 282] width 229 height 35
paste input "https://t.me/+lkJwuabpwwNkNzRh"
type input "https://t.me/+lkJwuabpwwNkNzRh"
click at [624, 393] on button "Save" at bounding box center [587, 398] width 391 height 42
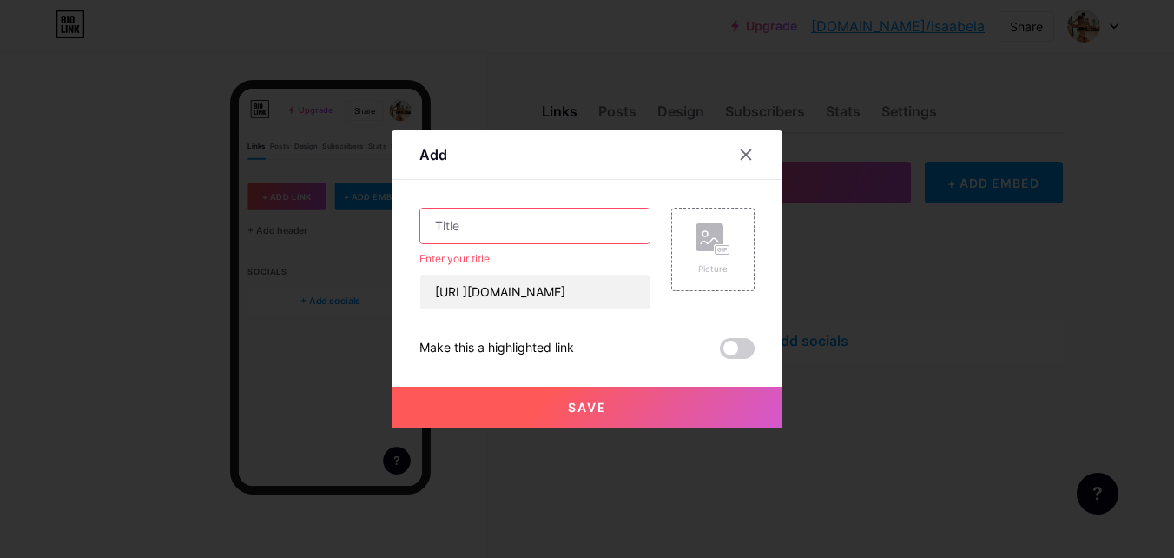
click at [547, 232] on input "text" at bounding box center [534, 225] width 229 height 35
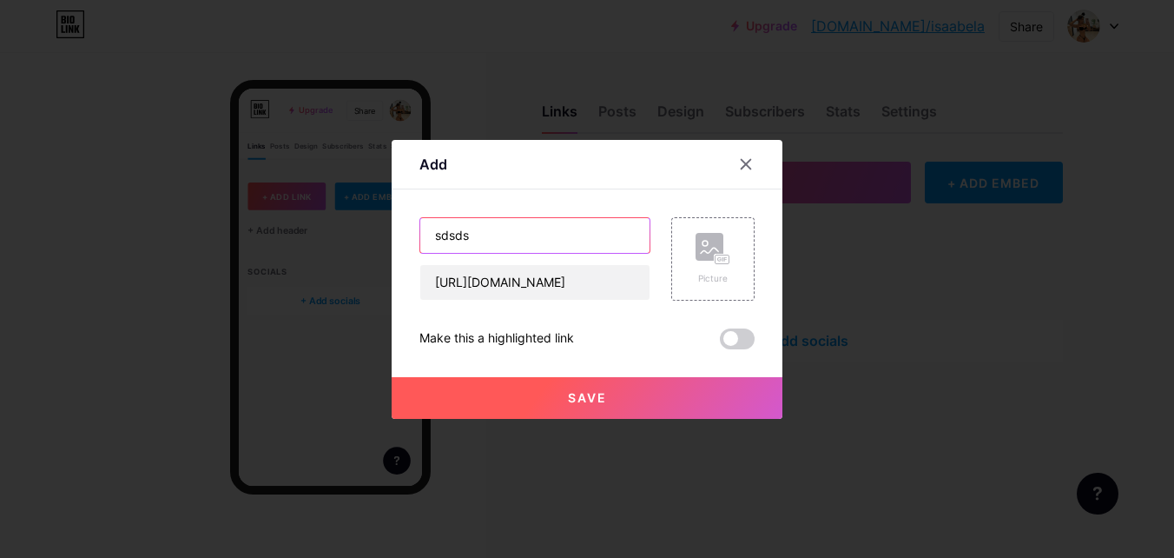
type input "sdsds"
click at [598, 400] on span "Save" at bounding box center [587, 397] width 39 height 15
click at [598, 401] on span "Save" at bounding box center [587, 397] width 39 height 15
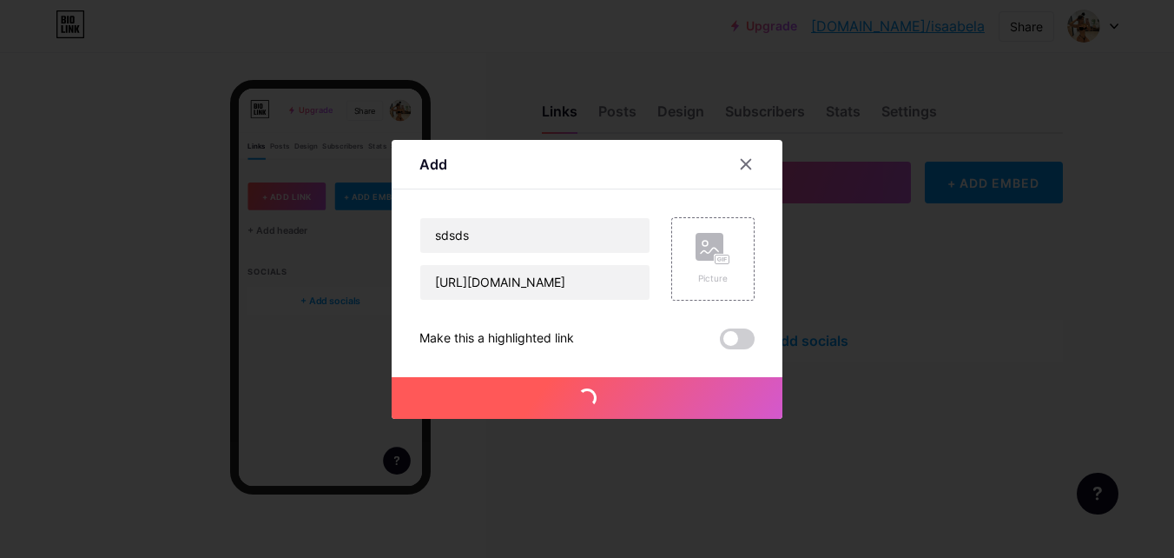
click at [598, 401] on span "Save" at bounding box center [587, 397] width 39 height 15
click at [735, 335] on span at bounding box center [737, 338] width 35 height 21
click at [720, 343] on input "checkbox" at bounding box center [720, 343] width 0 height 0
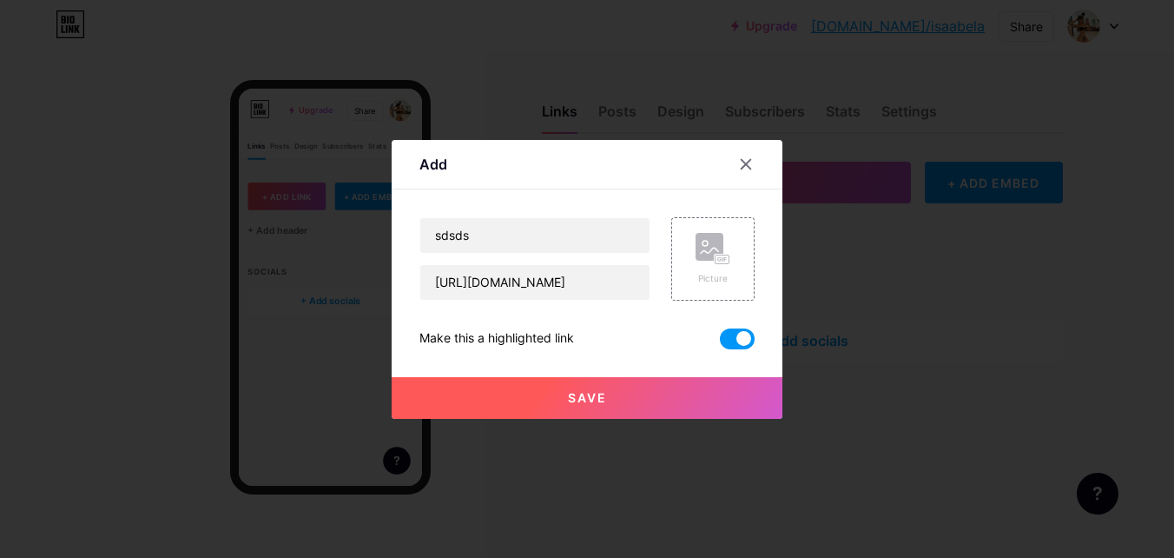
click at [632, 390] on button "Save" at bounding box center [587, 398] width 391 height 42
click at [676, 253] on div "Picture" at bounding box center [712, 258] width 83 height 83
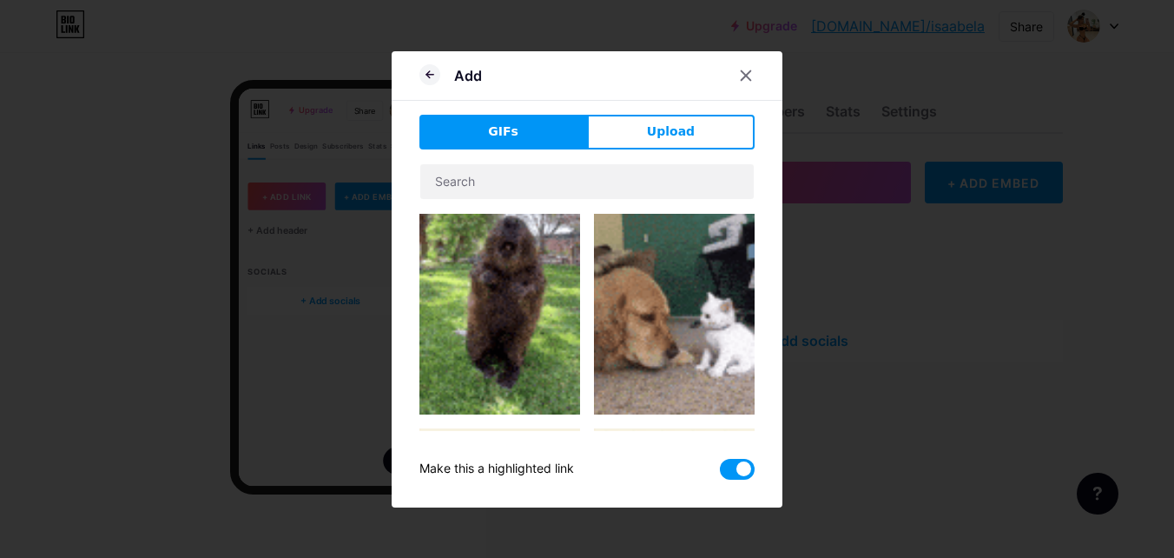
click at [530, 302] on img at bounding box center [499, 314] width 161 height 201
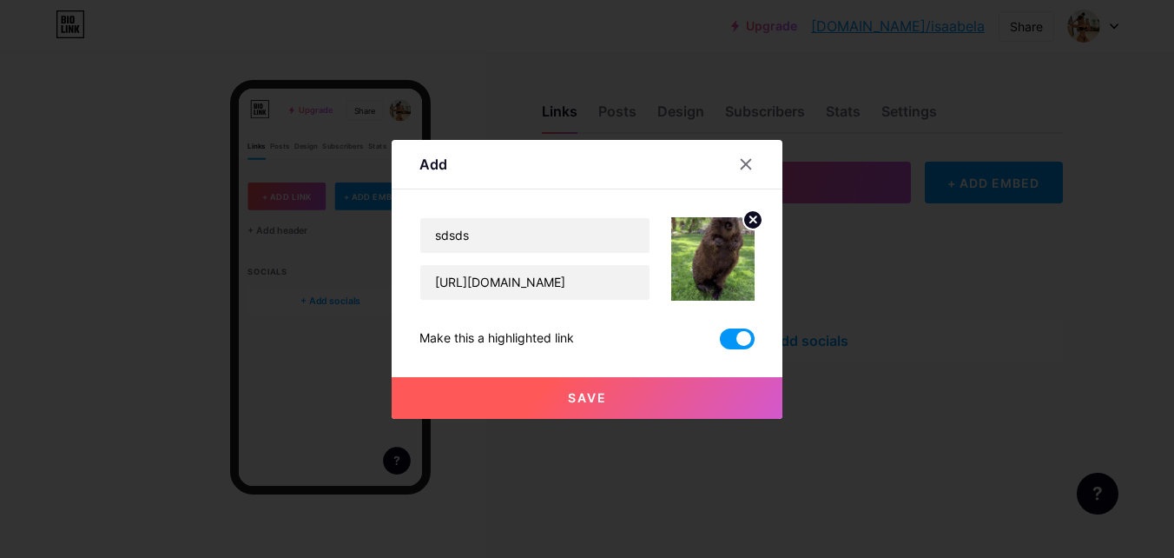
click at [651, 406] on button "Save" at bounding box center [587, 398] width 391 height 42
click at [650, 406] on button "Save" at bounding box center [587, 398] width 391 height 42
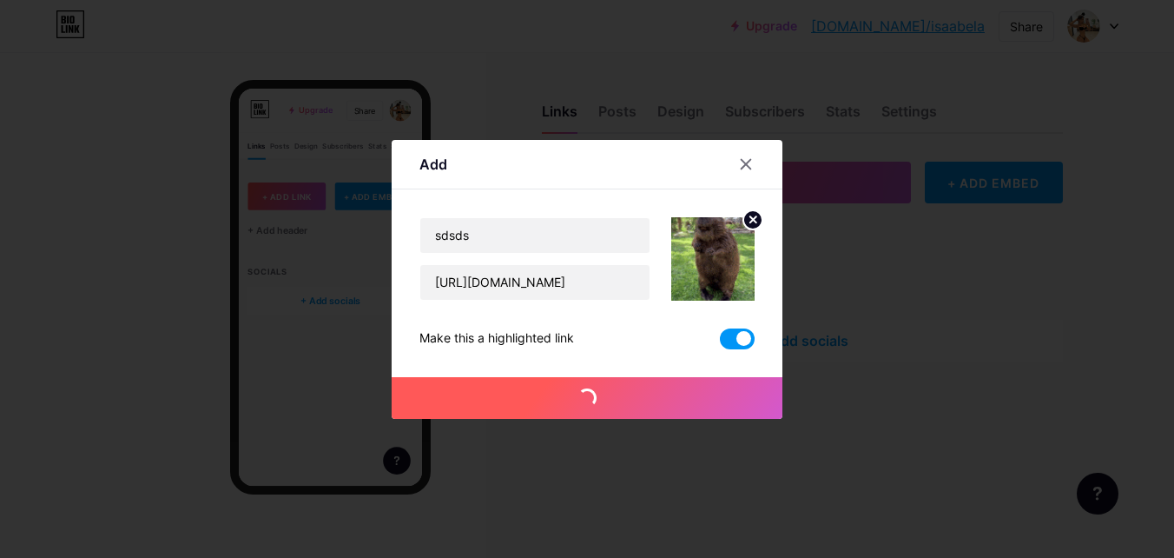
click at [650, 406] on button "Save" at bounding box center [587, 398] width 391 height 42
click at [638, 406] on button "Save" at bounding box center [587, 398] width 391 height 42
click at [746, 162] on icon at bounding box center [746, 164] width 14 height 14
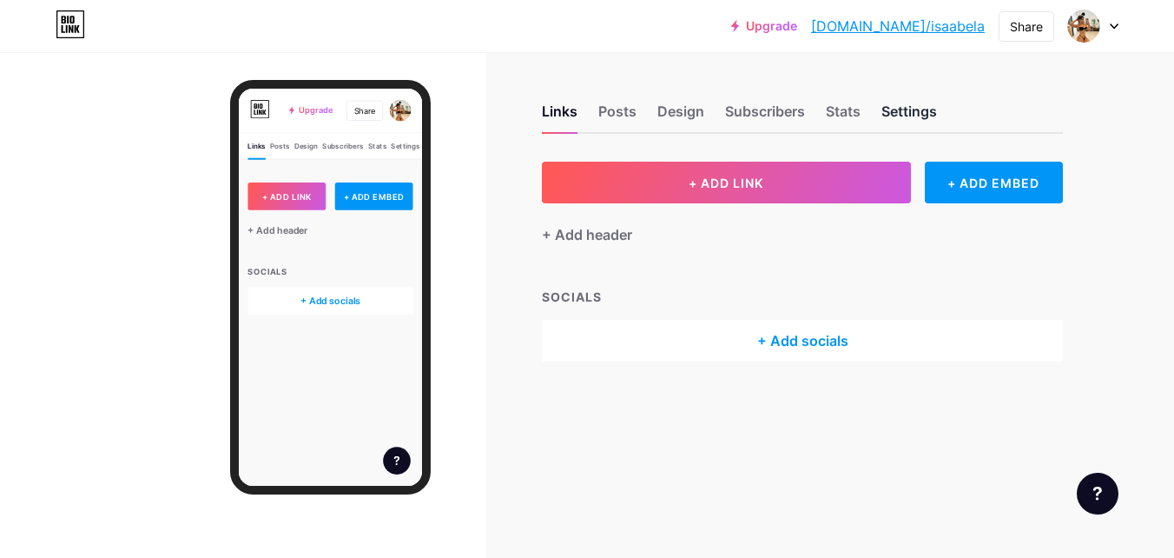
click at [891, 109] on div "Settings" at bounding box center [910, 116] width 56 height 31
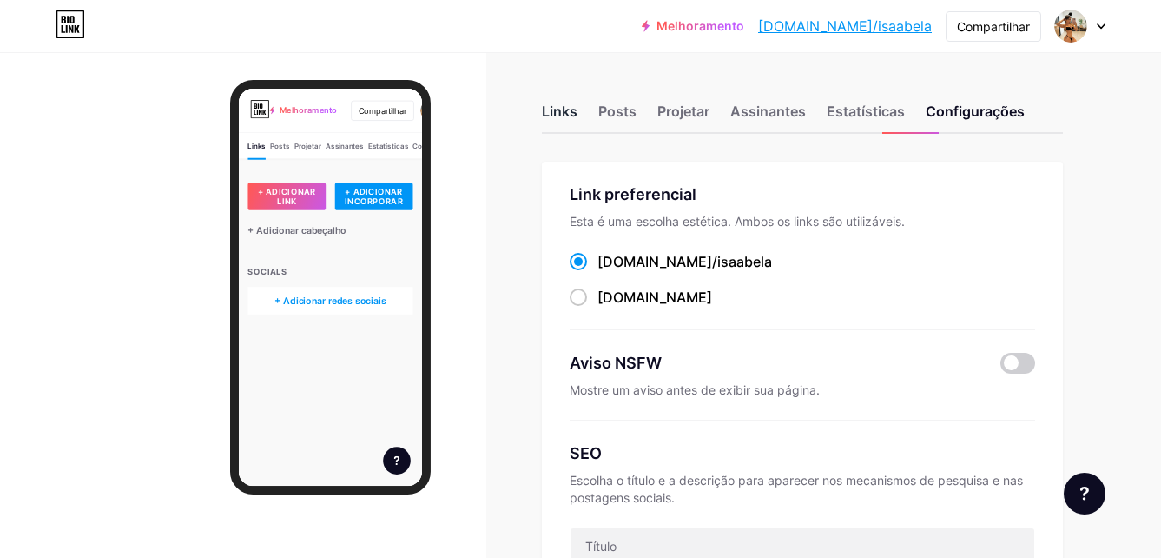
click at [551, 110] on div "Links" at bounding box center [560, 116] width 36 height 31
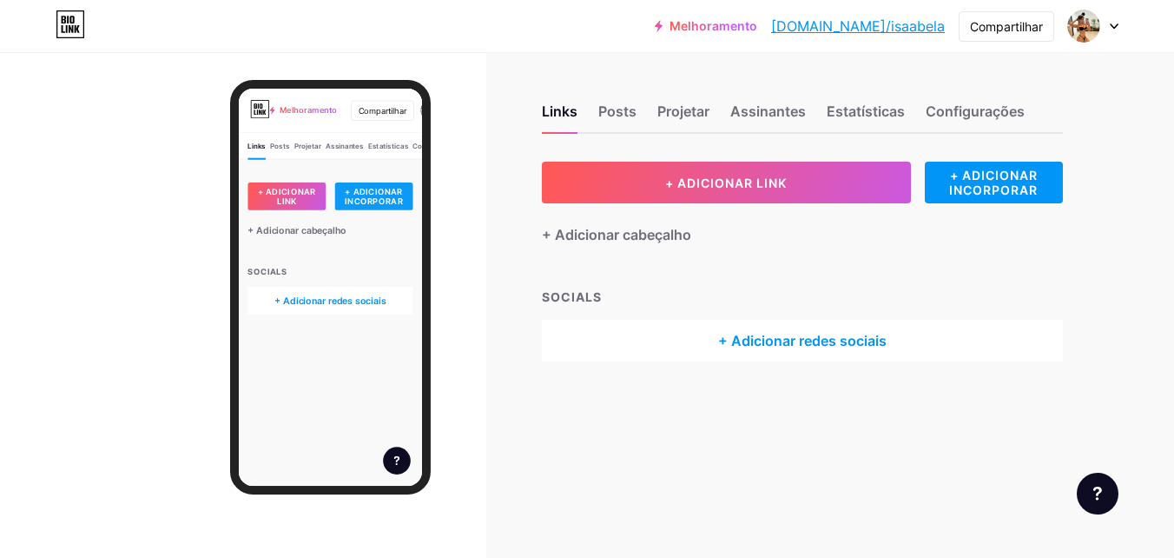
click at [427, 249] on div "+ ADICIONAR INCORPORAR" at bounding box center [443, 251] width 118 height 42
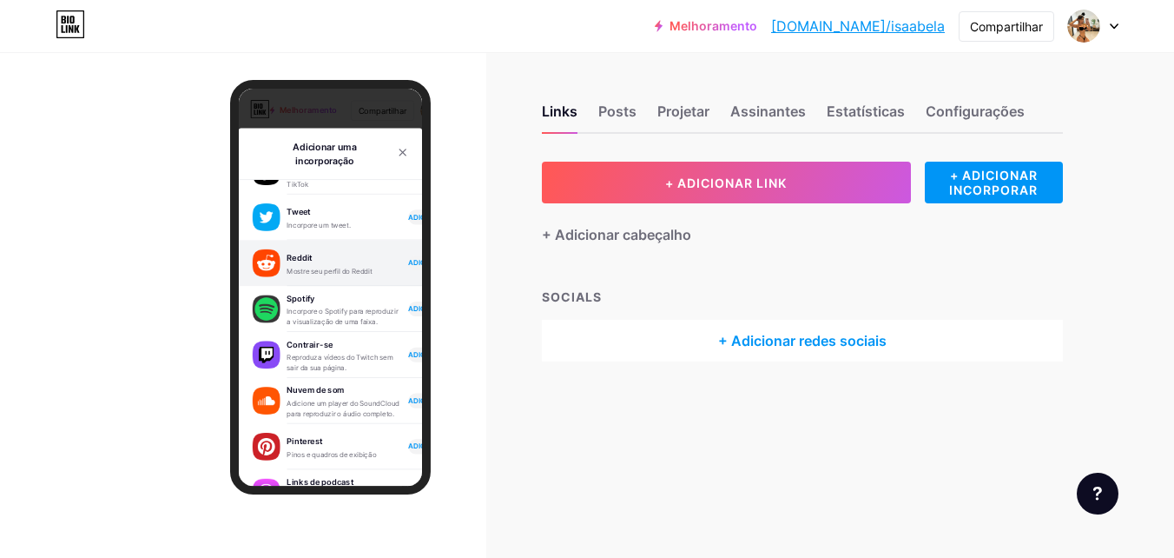
scroll to position [347, 0]
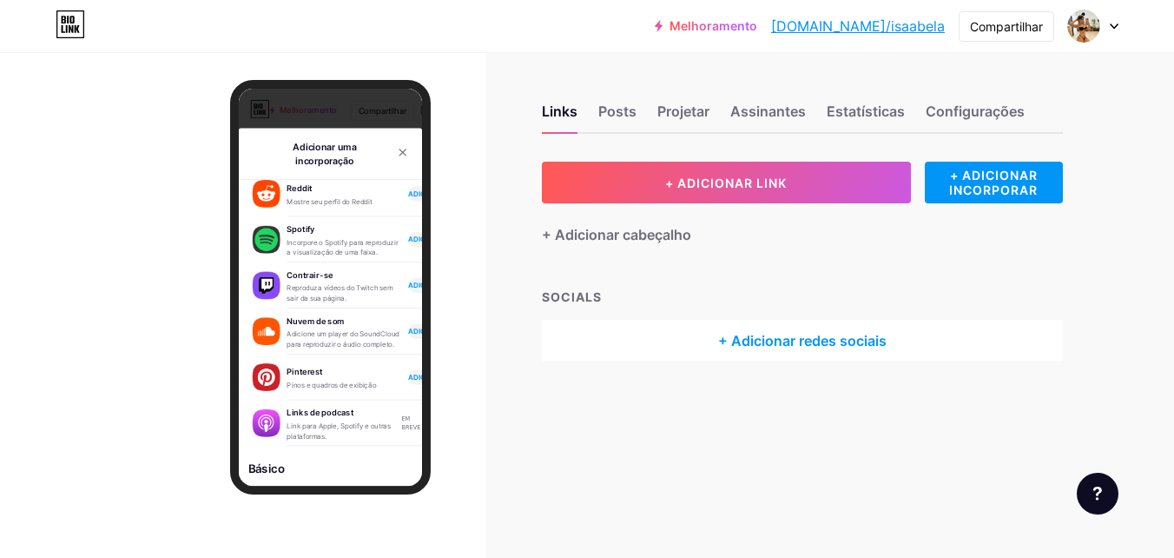
click at [446, 358] on div at bounding box center [243, 331] width 486 height 558
click at [487, 181] on icon at bounding box center [486, 185] width 14 height 14
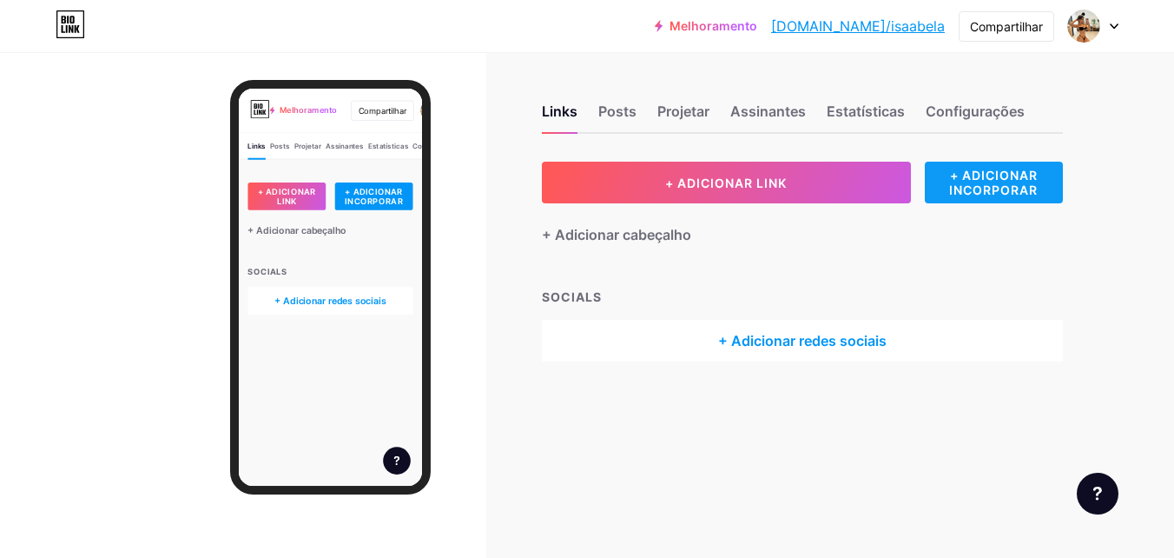
click at [978, 180] on div "+ ADICIONAR INCORPORAR" at bounding box center [994, 183] width 138 height 42
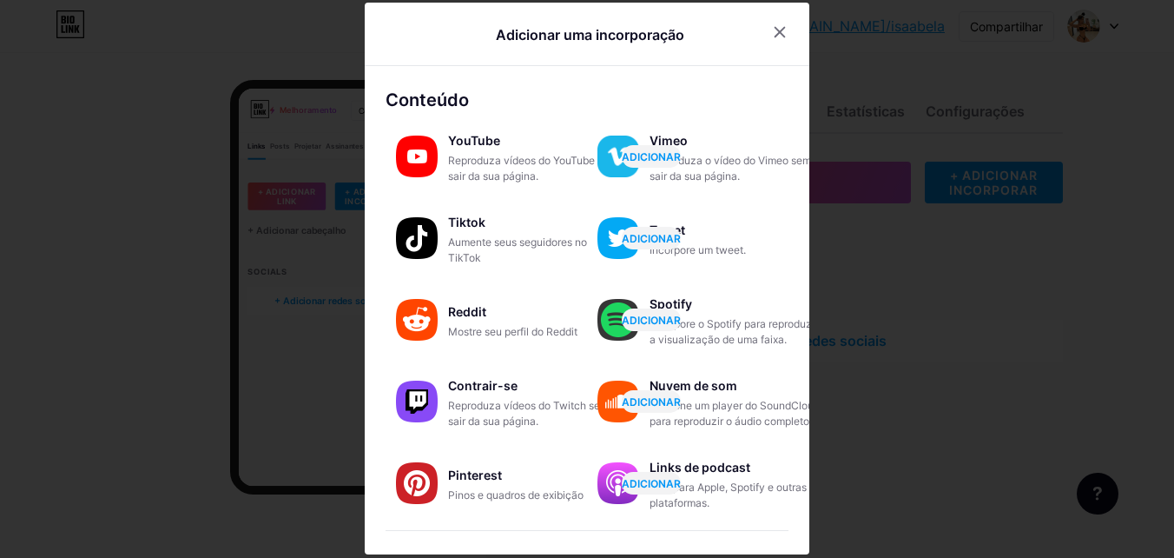
scroll to position [174, 0]
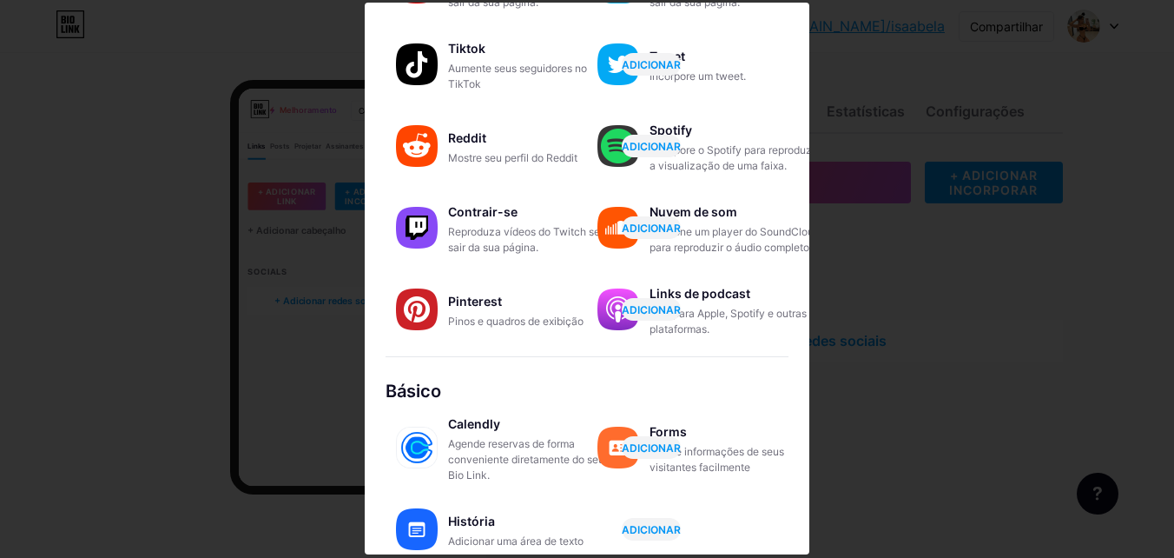
click at [860, 386] on div at bounding box center [587, 278] width 1174 height 558
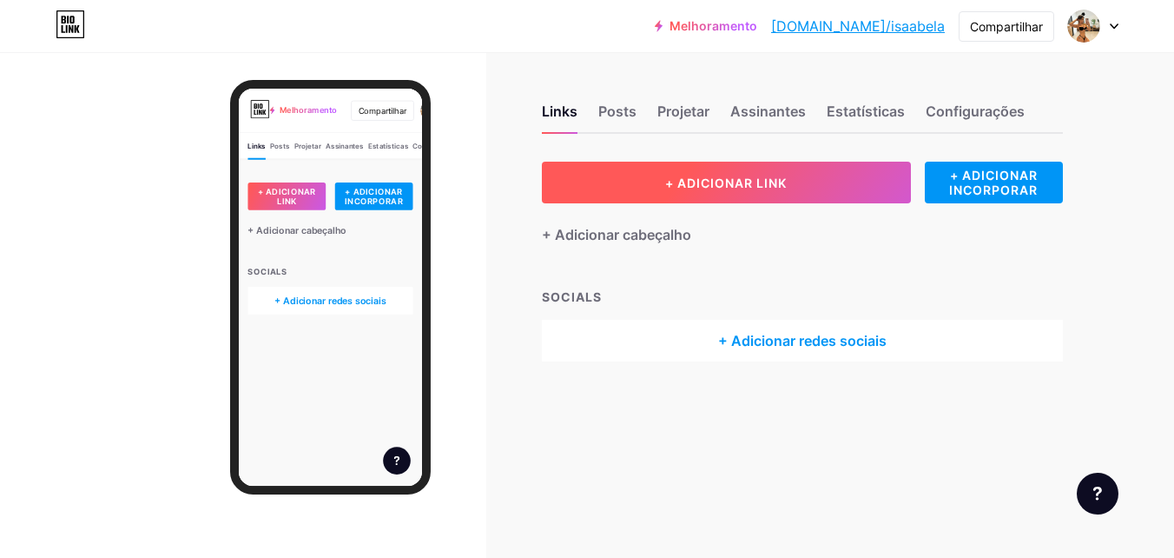
click at [769, 196] on button "+ ADICIONAR LINK" at bounding box center [726, 183] width 369 height 42
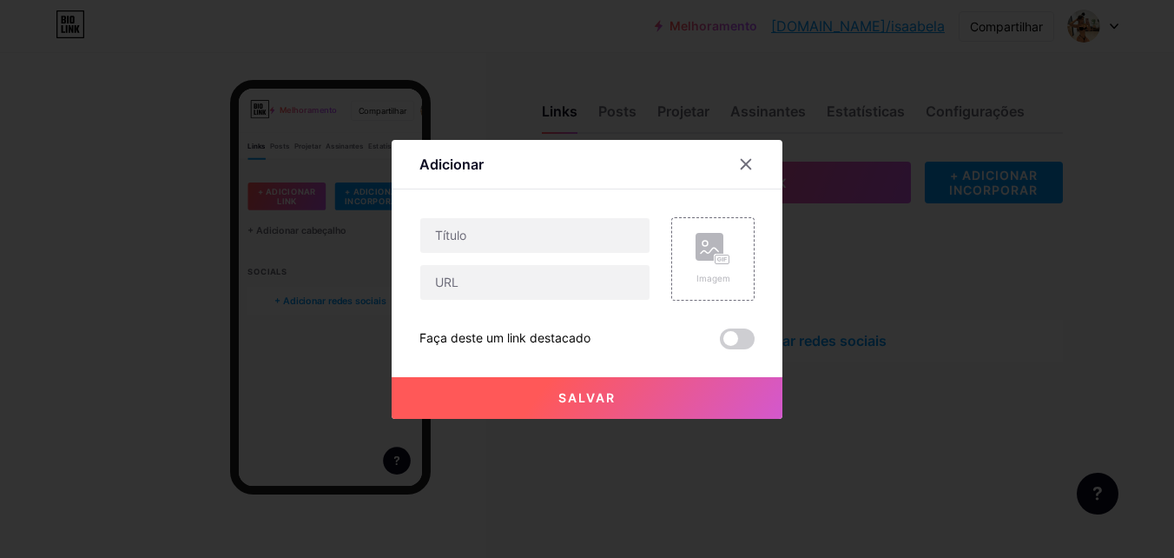
click at [842, 252] on div at bounding box center [587, 279] width 1174 height 558
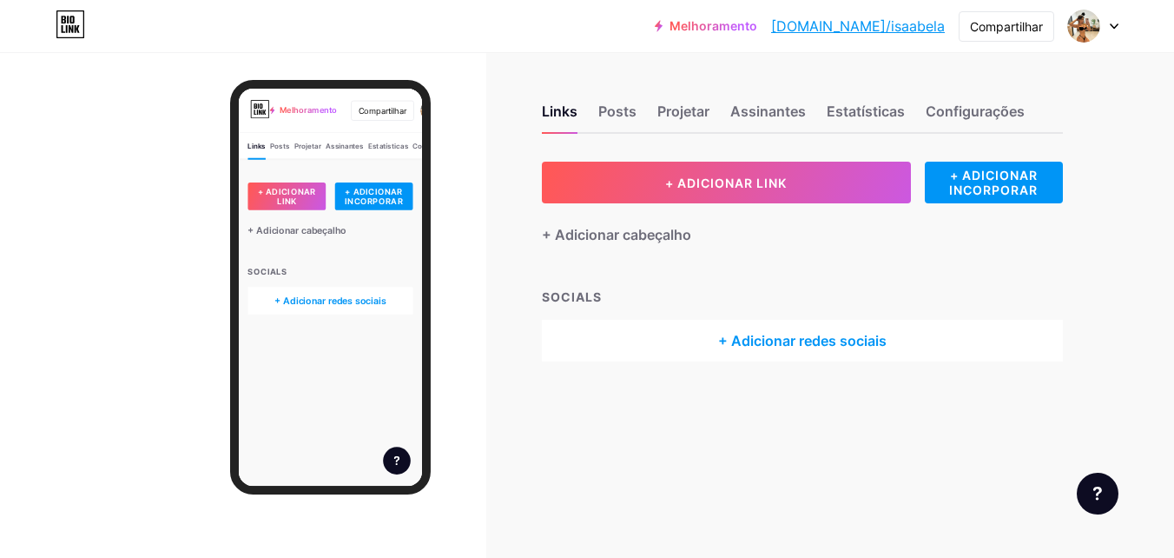
click at [799, 334] on div "+ Adicionar redes sociais" at bounding box center [802, 341] width 521 height 42
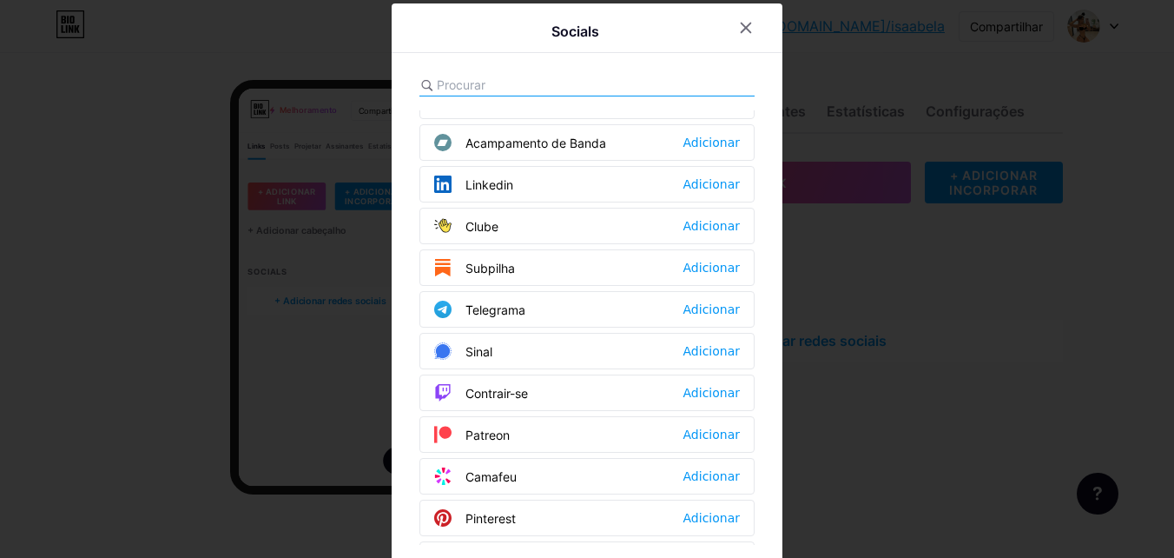
scroll to position [782, 0]
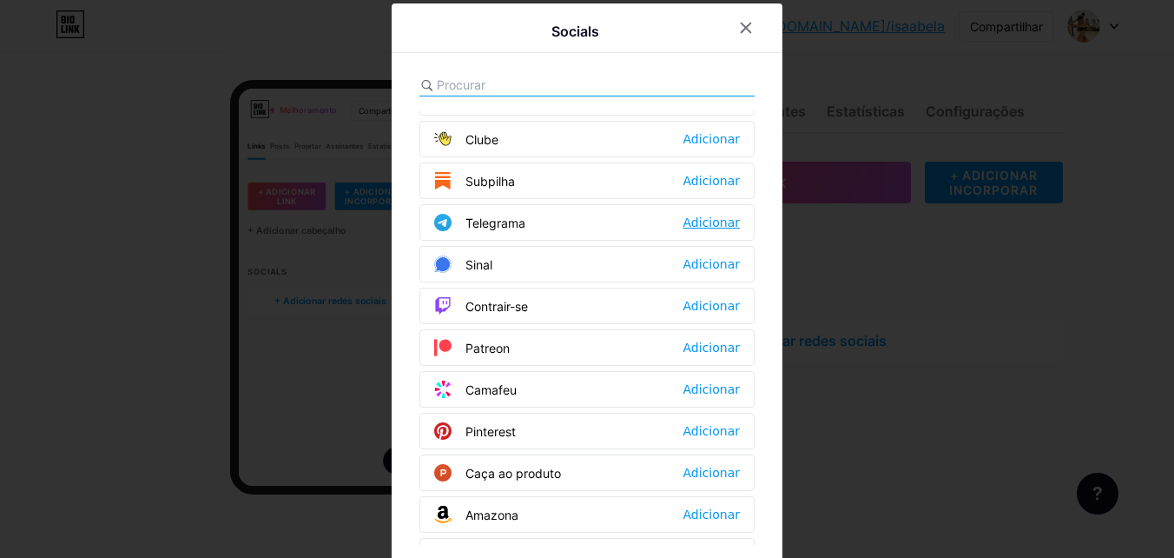
click at [714, 221] on div "Adicionar" at bounding box center [712, 222] width 56 height 17
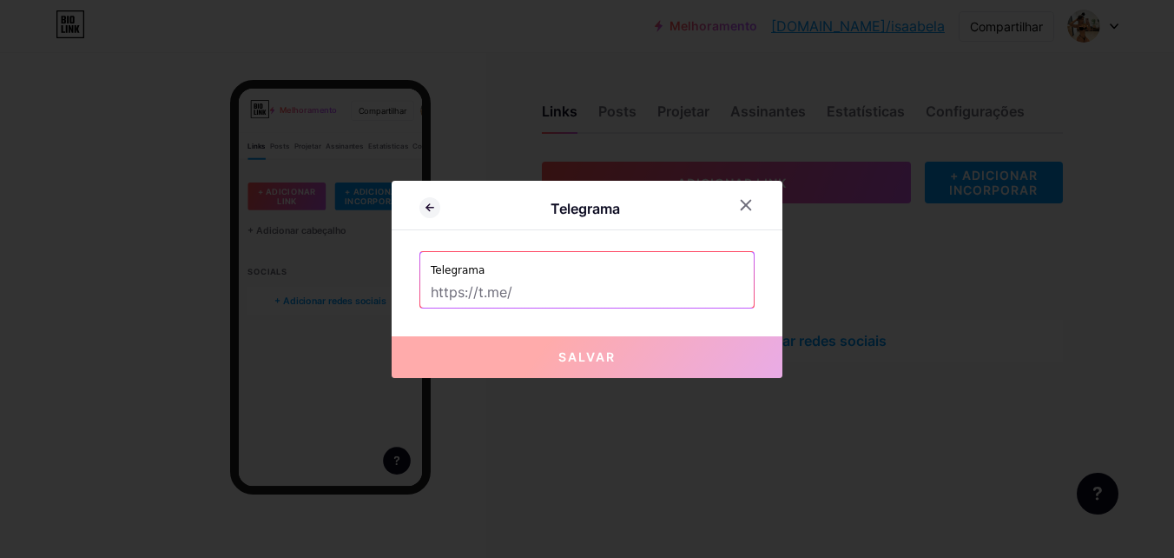
click at [634, 302] on input "text" at bounding box center [587, 293] width 313 height 30
paste input "https://t.me/+lkJwuabpwwNkNzRh"
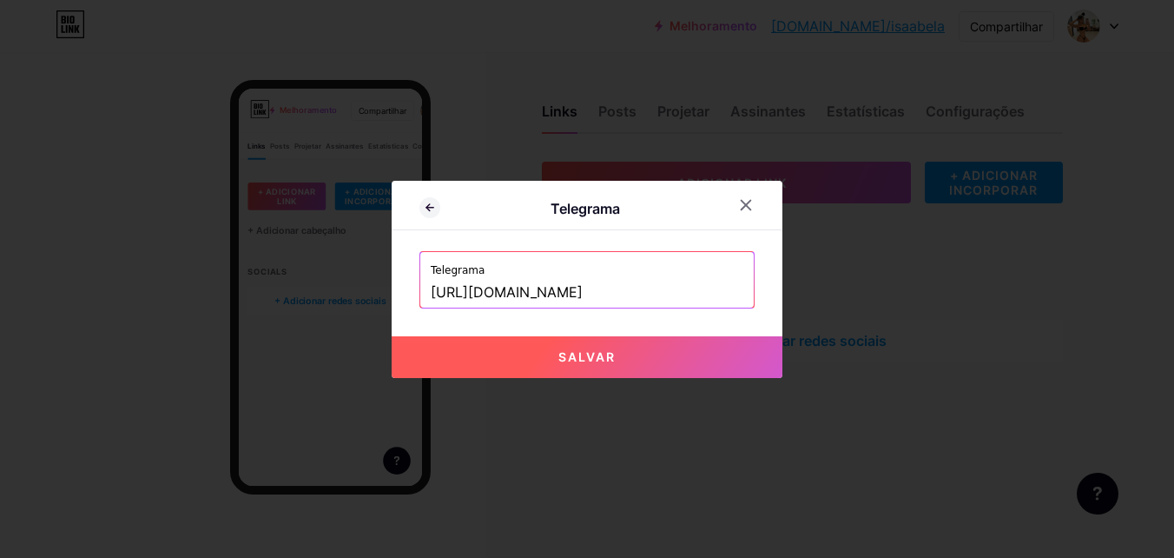
type input "https://t.me/+lkJwuabpwwNkNzRh"
click at [566, 352] on span "Salvar" at bounding box center [586, 356] width 57 height 15
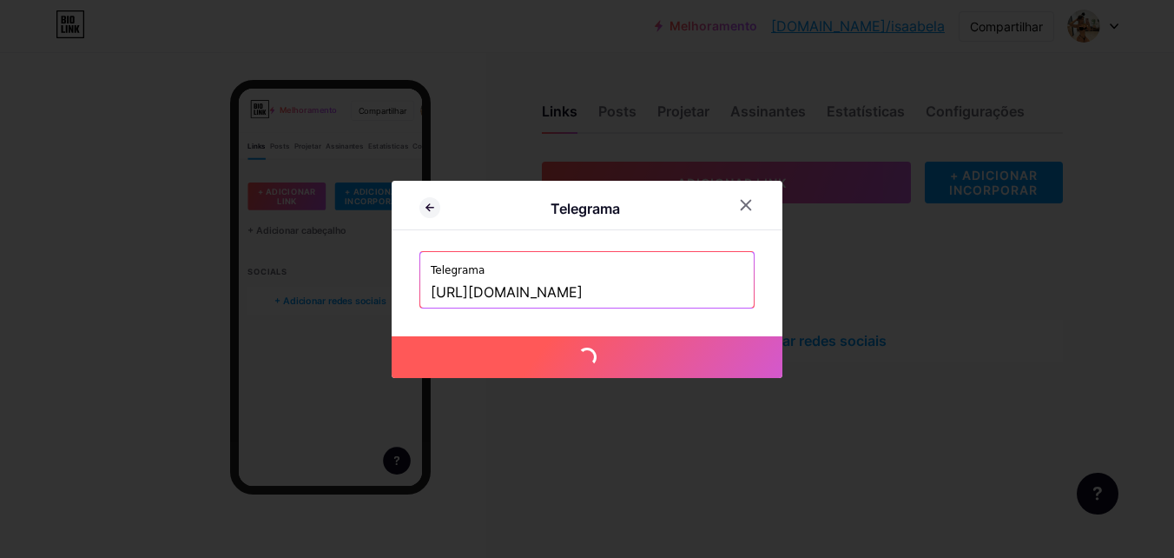
click at [566, 352] on span "Salvar" at bounding box center [586, 356] width 57 height 15
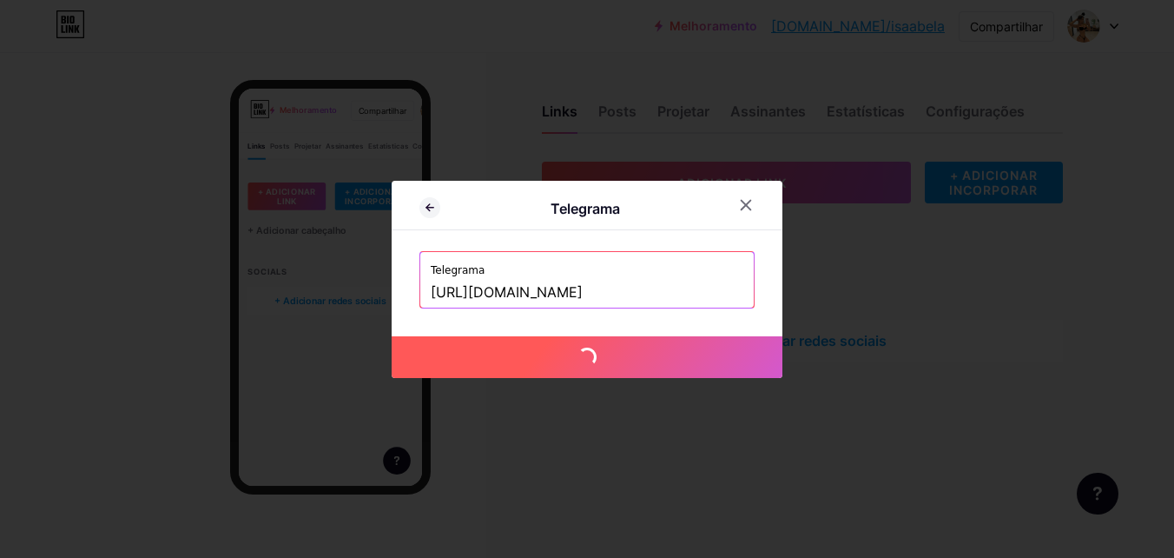
click at [566, 352] on span "Salvar" at bounding box center [586, 356] width 57 height 15
click at [743, 206] on icon at bounding box center [746, 205] width 14 height 14
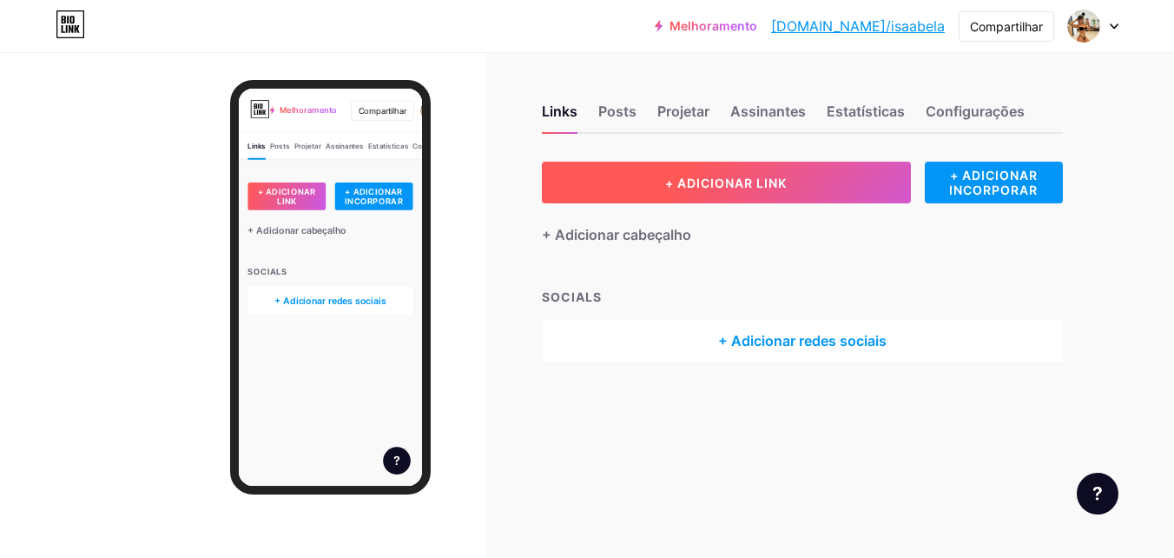
click at [634, 184] on button "+ ADICIONAR LINK" at bounding box center [726, 183] width 369 height 42
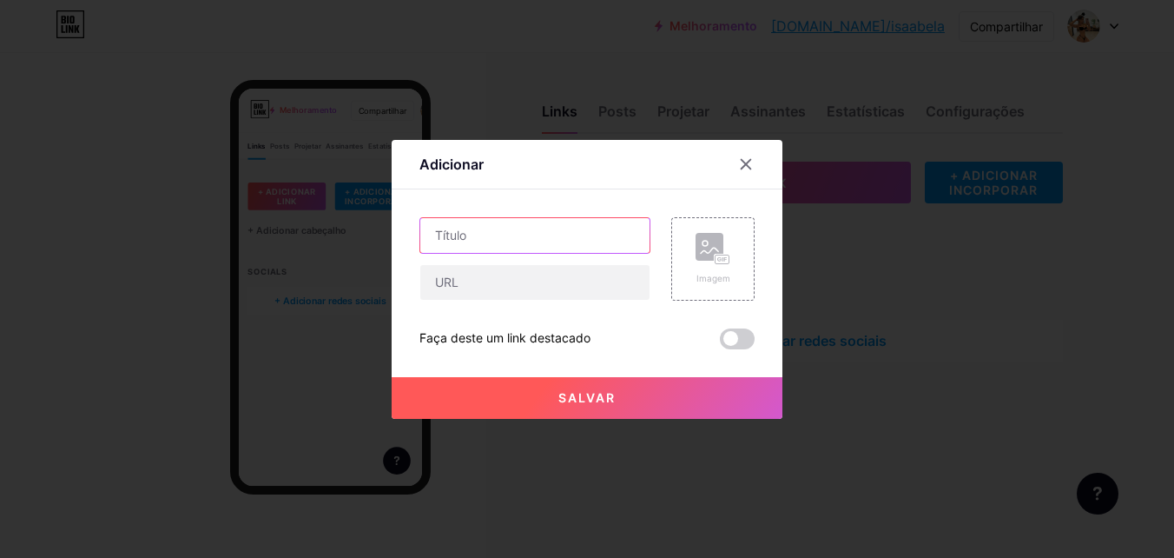
click at [534, 239] on input "text" at bounding box center [534, 235] width 229 height 35
type input "vip"
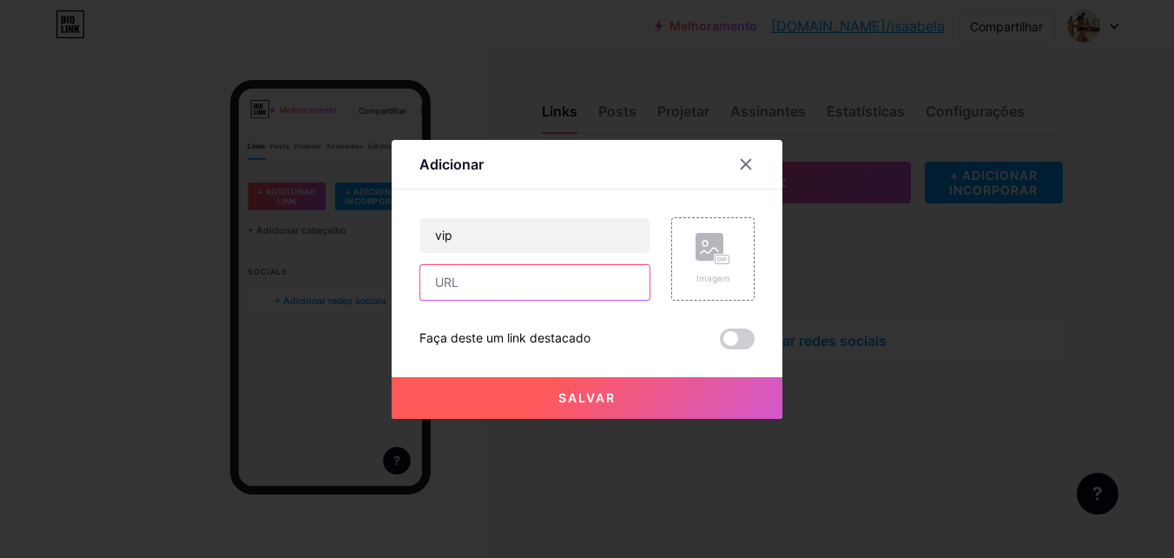
click at [530, 286] on input "text" at bounding box center [534, 282] width 229 height 35
paste input "https://pay.kirvano.com/5942d055-92fd-49ce-83e0-c1c0c7d3e4ee"
type input "https://pay.kirvano.com/5942d055-92fd-49ce-83e0-c1c0c7d3e4ee"
click at [710, 245] on rect at bounding box center [710, 247] width 28 height 28
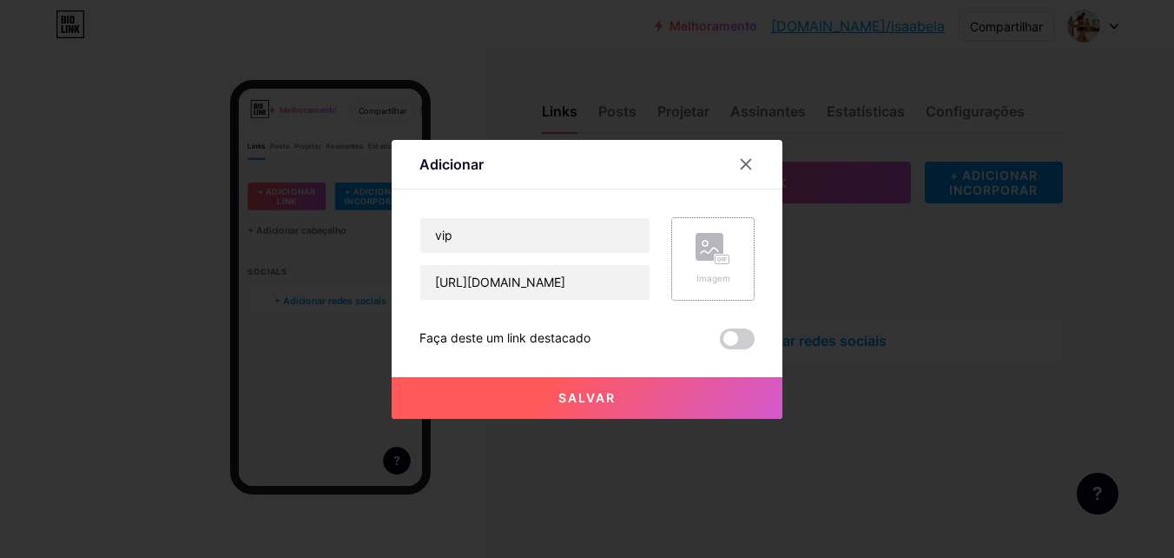
scroll to position [0, 0]
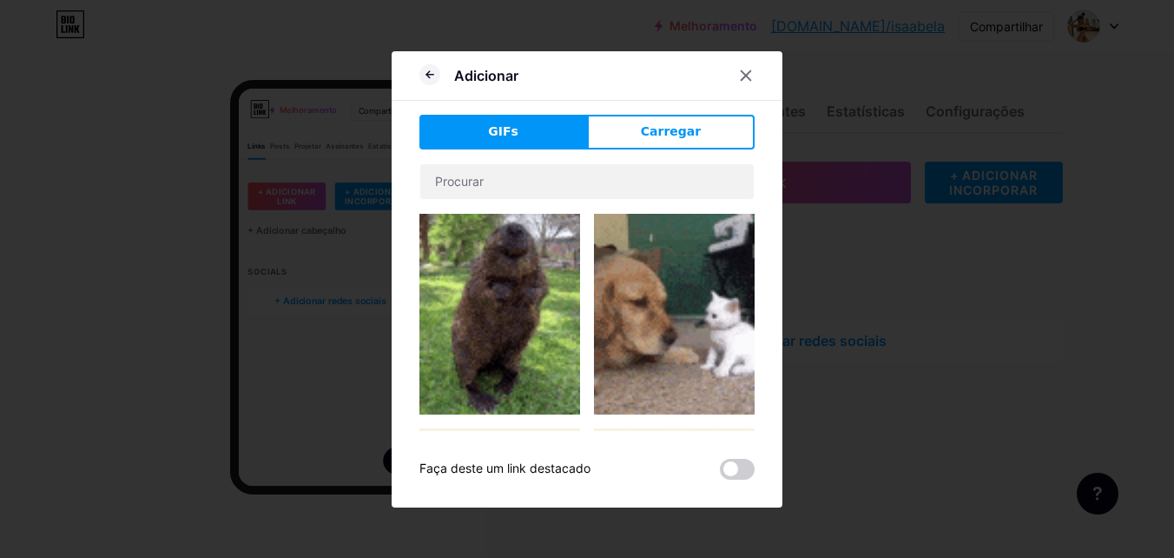
click at [492, 253] on img at bounding box center [499, 314] width 161 height 201
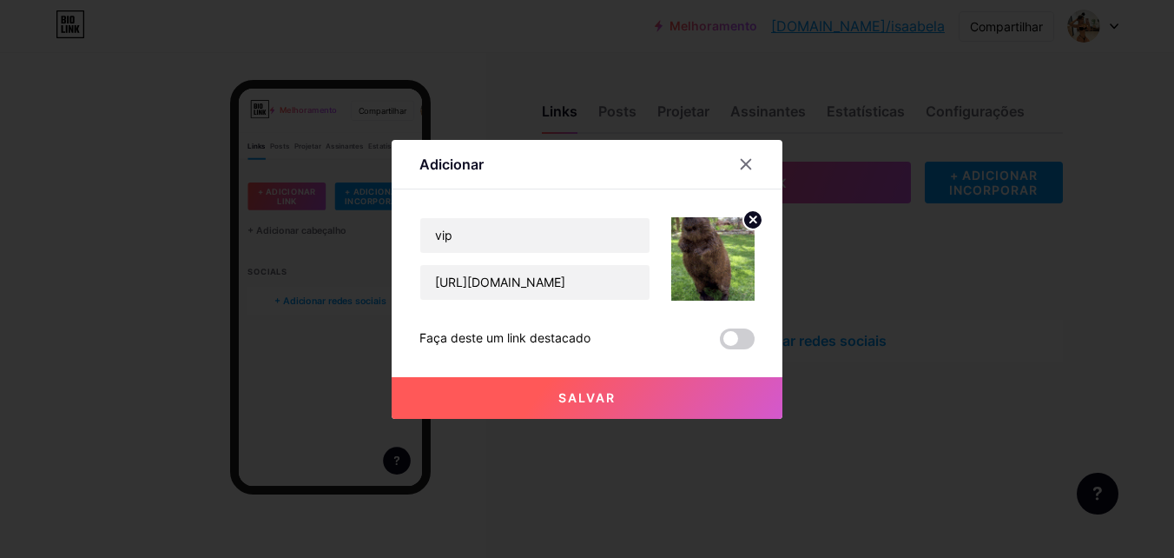
click at [649, 396] on button "Salvar" at bounding box center [587, 398] width 391 height 42
click at [732, 349] on div "Salvar" at bounding box center [587, 383] width 391 height 69
click at [723, 341] on span at bounding box center [737, 338] width 35 height 21
click at [720, 343] on input "checkbox" at bounding box center [720, 343] width 0 height 0
click at [655, 385] on button "Salvar" at bounding box center [587, 398] width 391 height 42
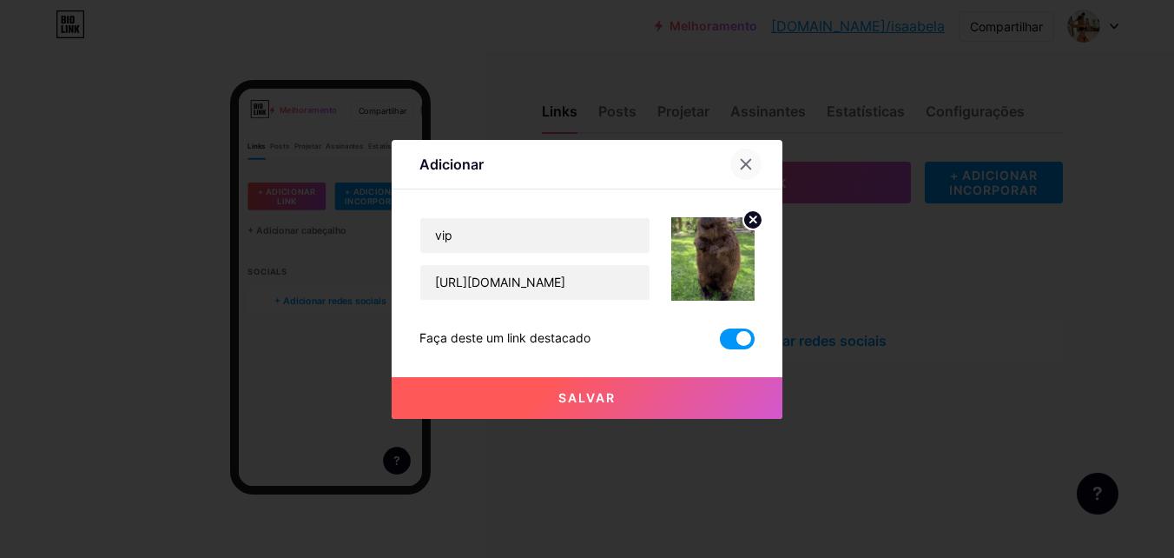
click at [753, 173] on div at bounding box center [745, 164] width 31 height 31
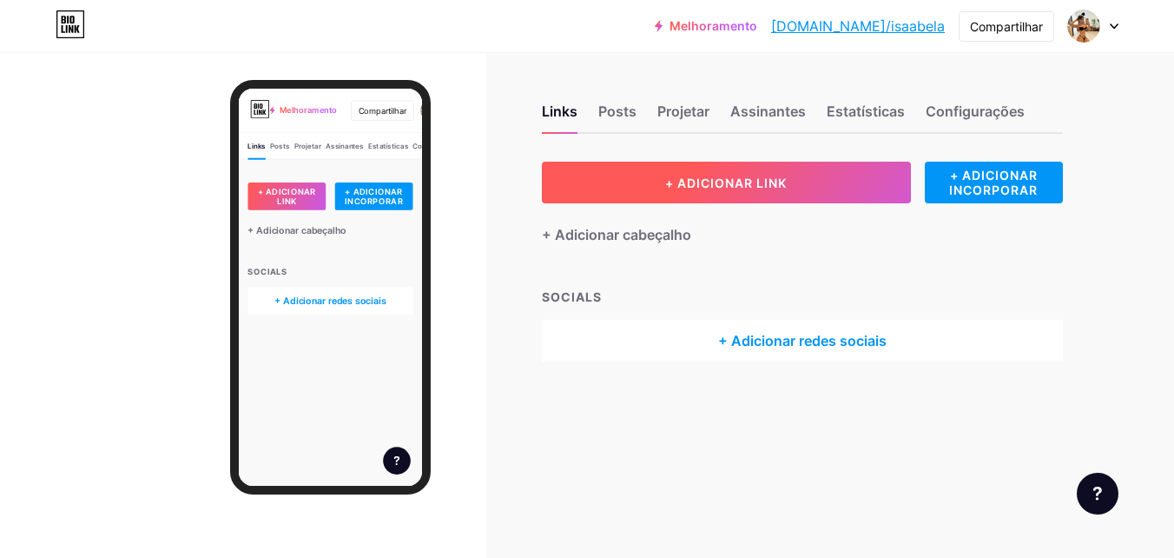
click at [633, 189] on button "+ ADICIONAR LINK" at bounding box center [726, 183] width 369 height 42
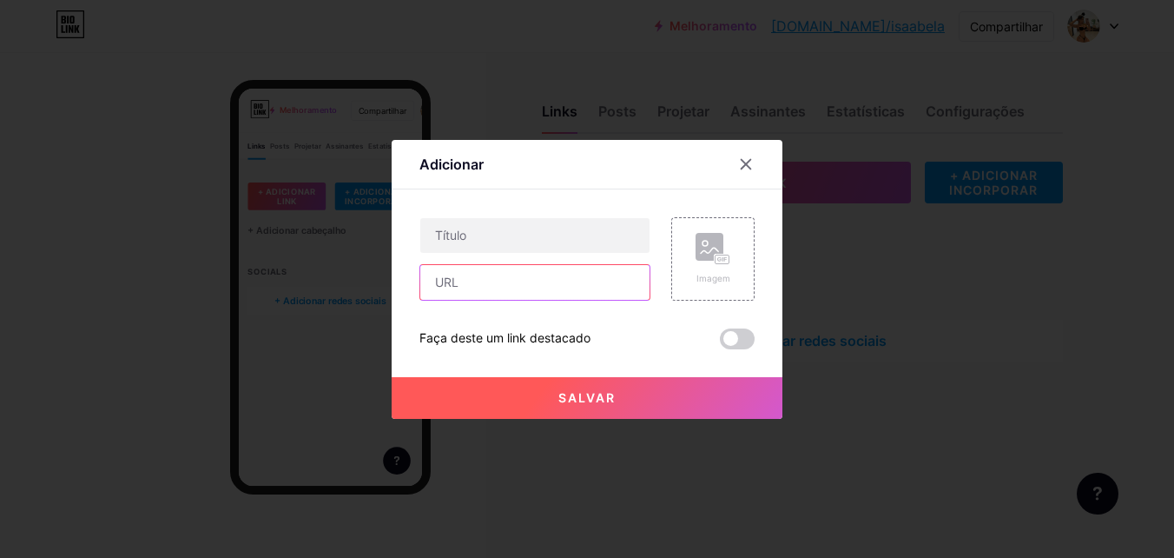
click at [556, 287] on input "text" at bounding box center [534, 282] width 229 height 35
paste input "[URL][DOMAIN_NAME]"
type input "[URL][DOMAIN_NAME]"
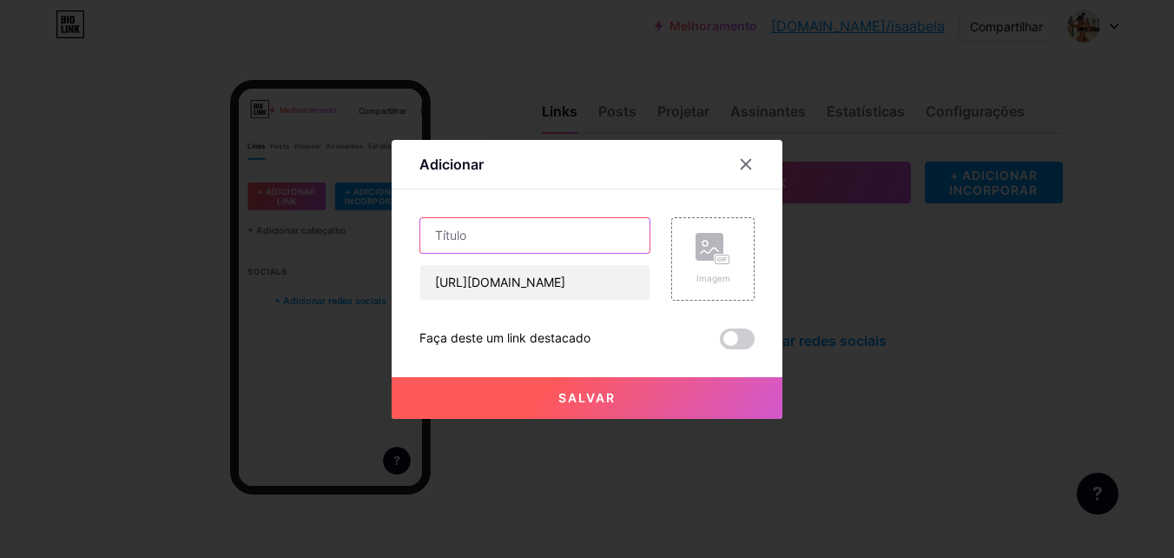
click at [540, 223] on input "text" at bounding box center [534, 235] width 229 height 35
type input "aswe"
click at [703, 252] on icon at bounding box center [709, 250] width 17 height 5
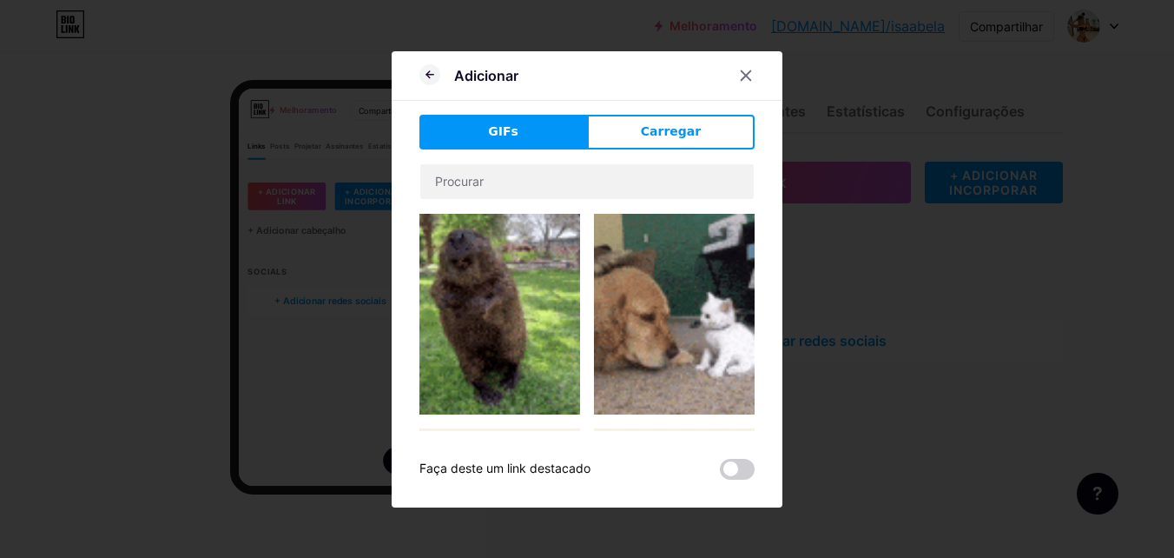
click at [512, 308] on img at bounding box center [499, 314] width 161 height 201
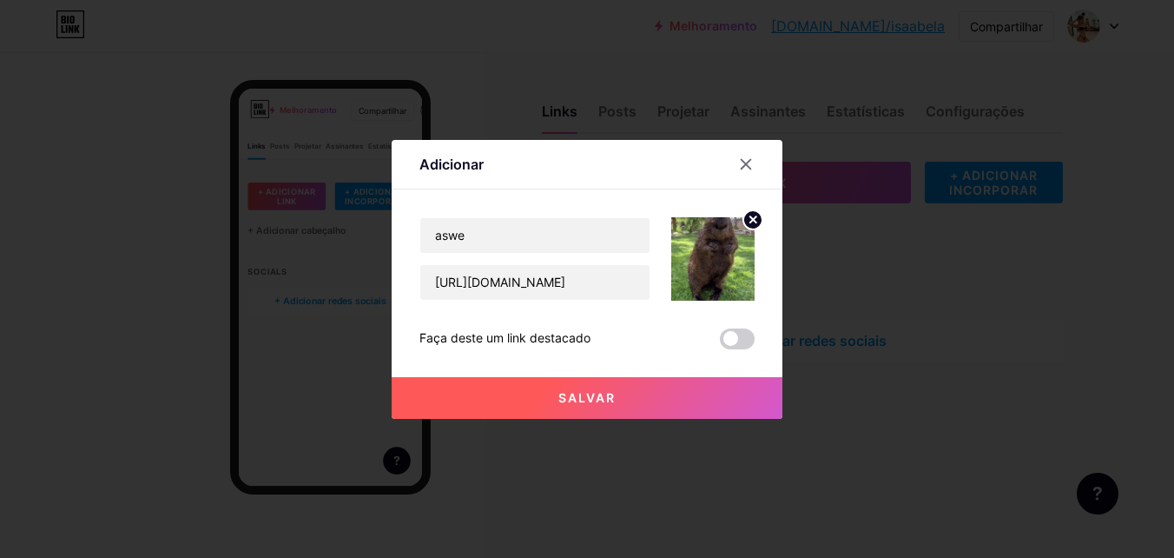
click at [621, 392] on button "Salvar" at bounding box center [587, 398] width 391 height 42
click at [745, 162] on icon at bounding box center [747, 164] width 10 height 10
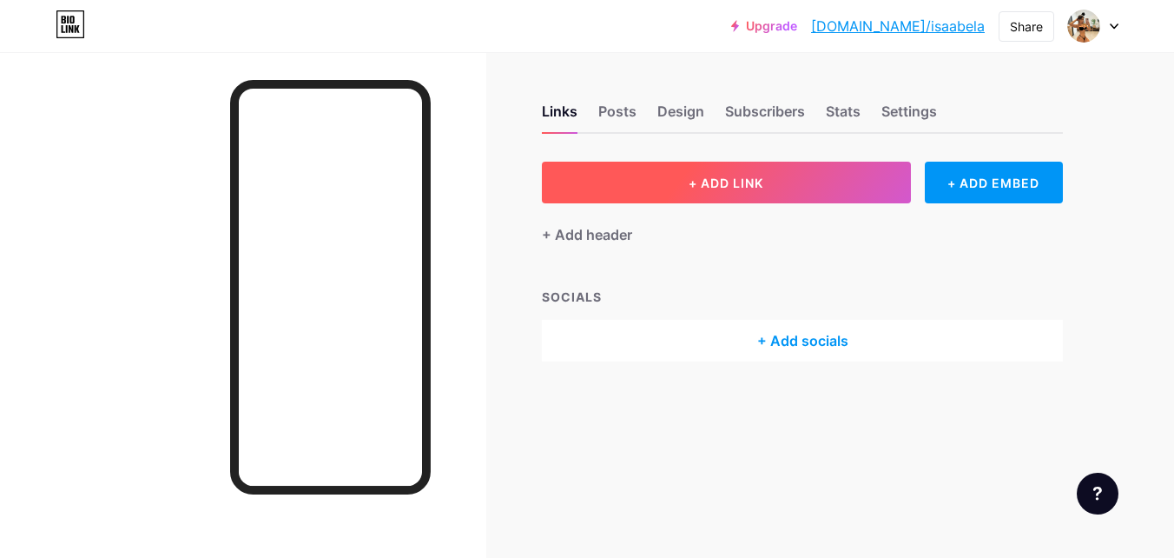
click at [689, 186] on span "+ ADD LINK" at bounding box center [726, 182] width 75 height 15
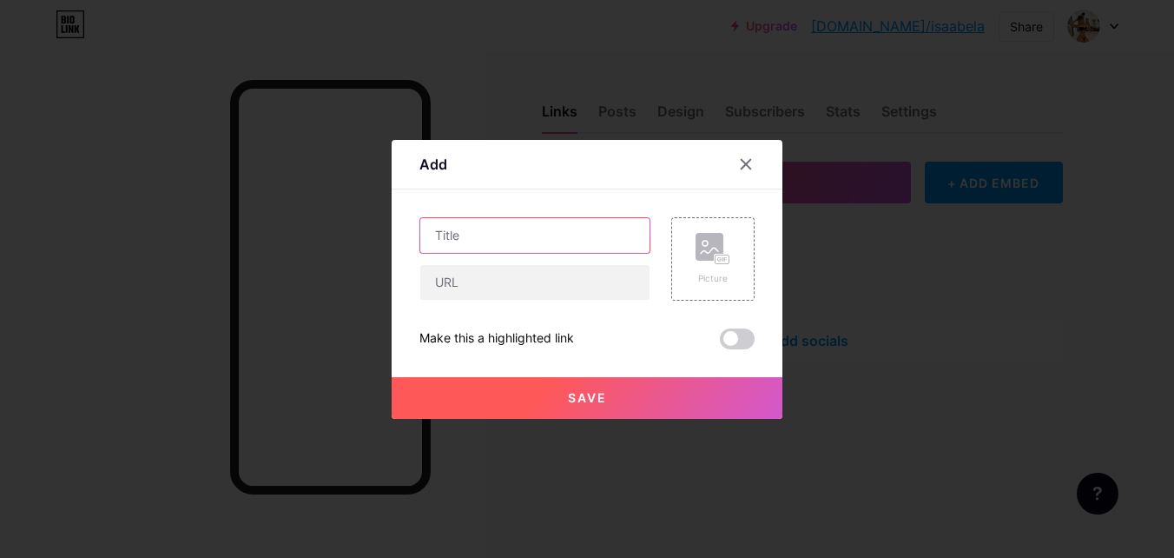
click at [547, 236] on input "text" at bounding box center [534, 235] width 229 height 35
type input "dsad"
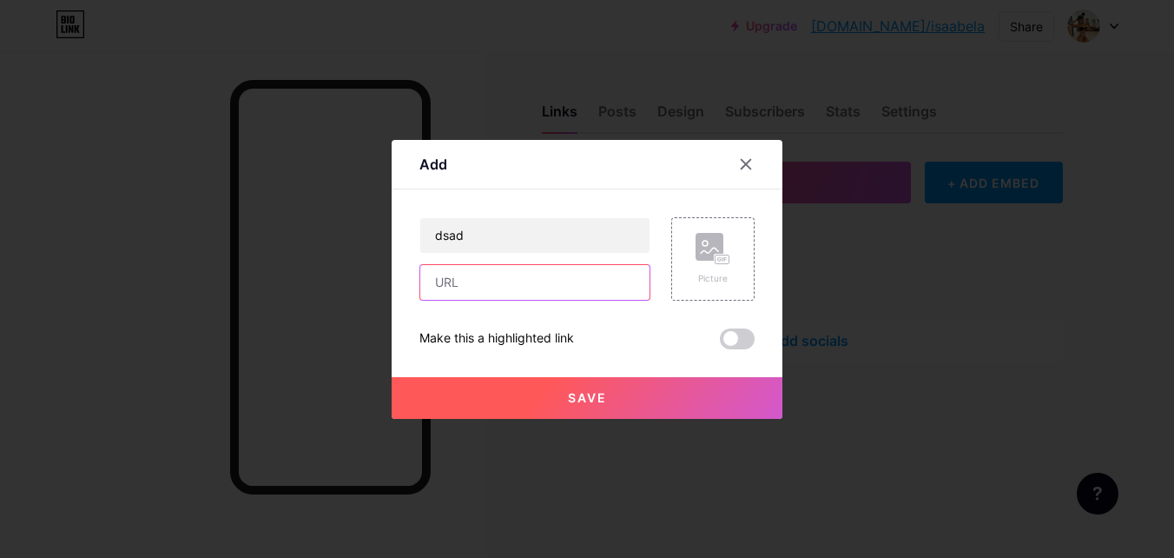
click at [542, 274] on input "text" at bounding box center [534, 282] width 229 height 35
paste input "[URL][DOMAIN_NAME]"
type input "[URL][DOMAIN_NAME]"
click at [717, 241] on rect at bounding box center [710, 247] width 28 height 28
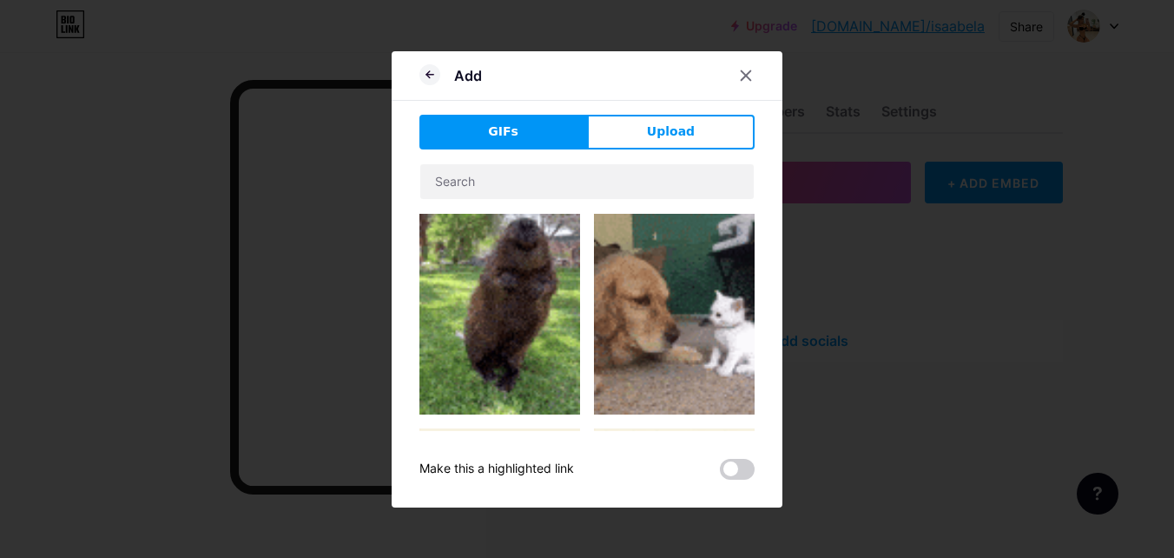
click at [532, 259] on img at bounding box center [499, 314] width 161 height 201
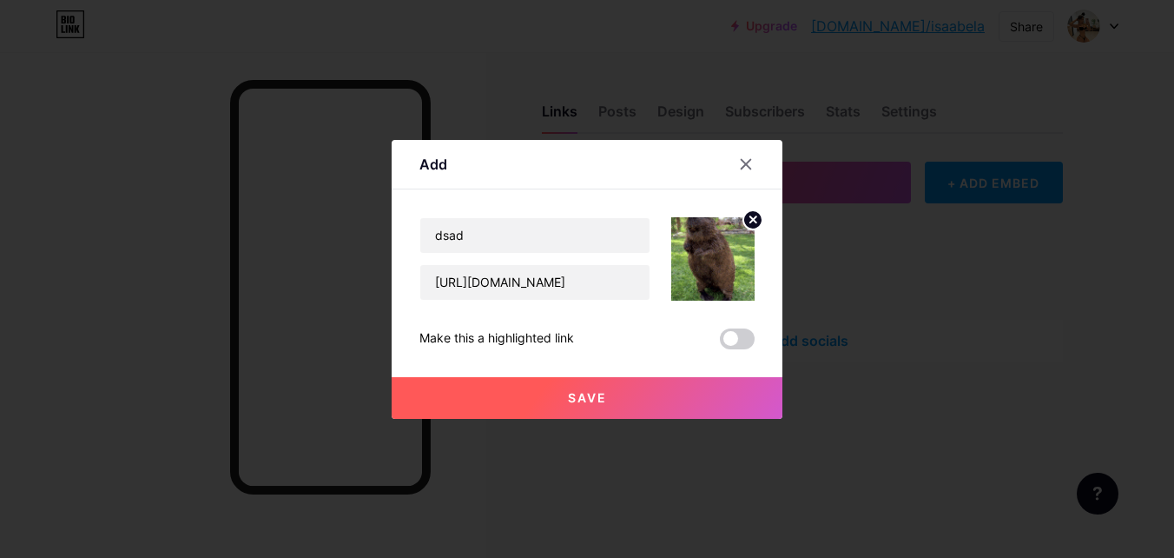
click at [637, 386] on button "Save" at bounding box center [587, 398] width 391 height 42
click at [637, 387] on button "Save" at bounding box center [587, 398] width 391 height 42
click at [769, 158] on div at bounding box center [756, 164] width 52 height 31
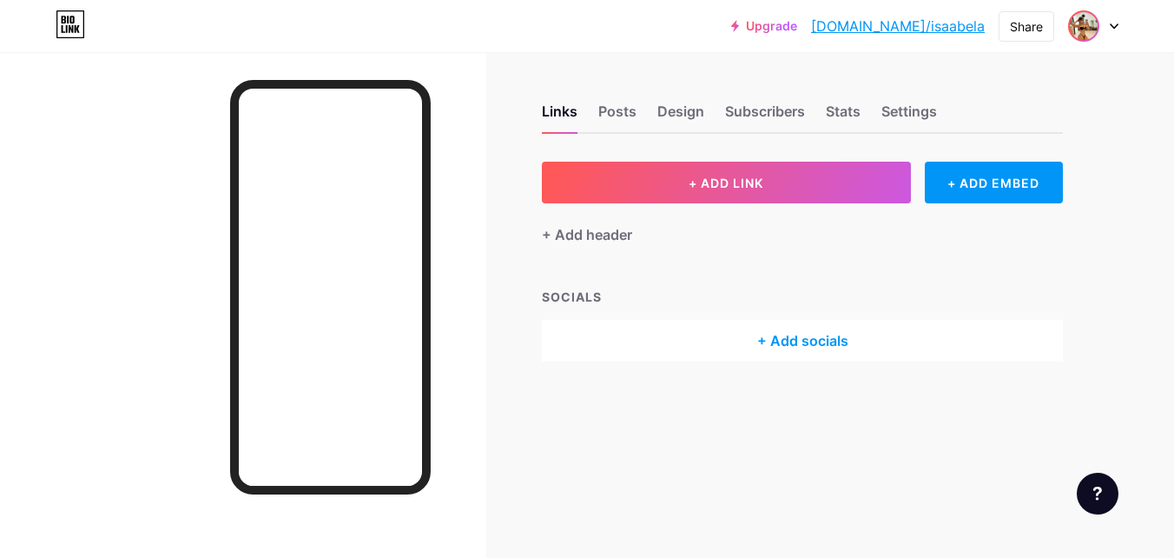
click at [1077, 28] on img at bounding box center [1084, 26] width 28 height 28
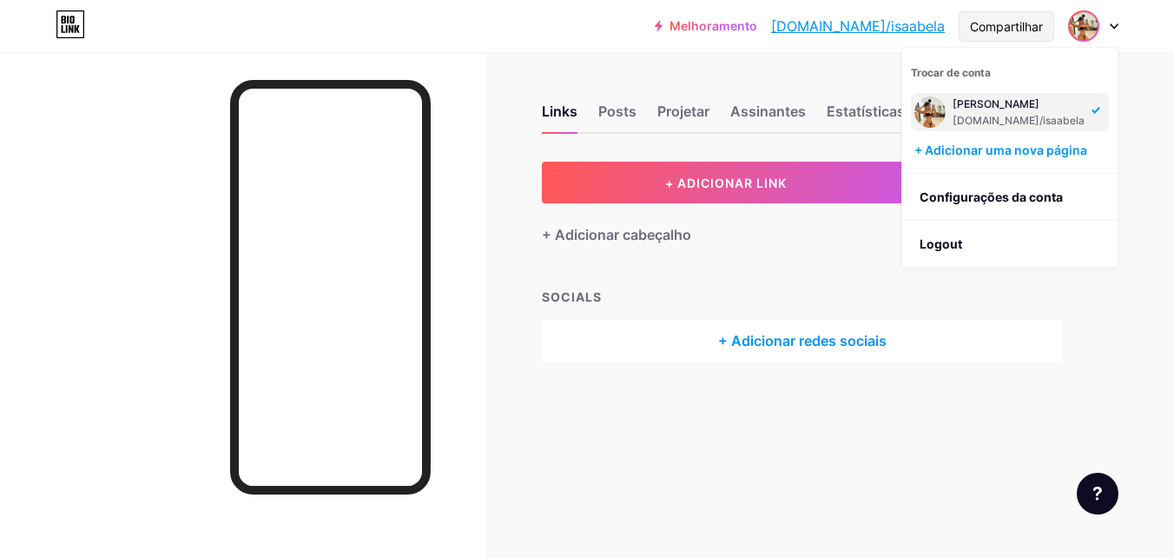
click at [1025, 23] on div "Compartilhar" at bounding box center [1006, 26] width 73 height 18
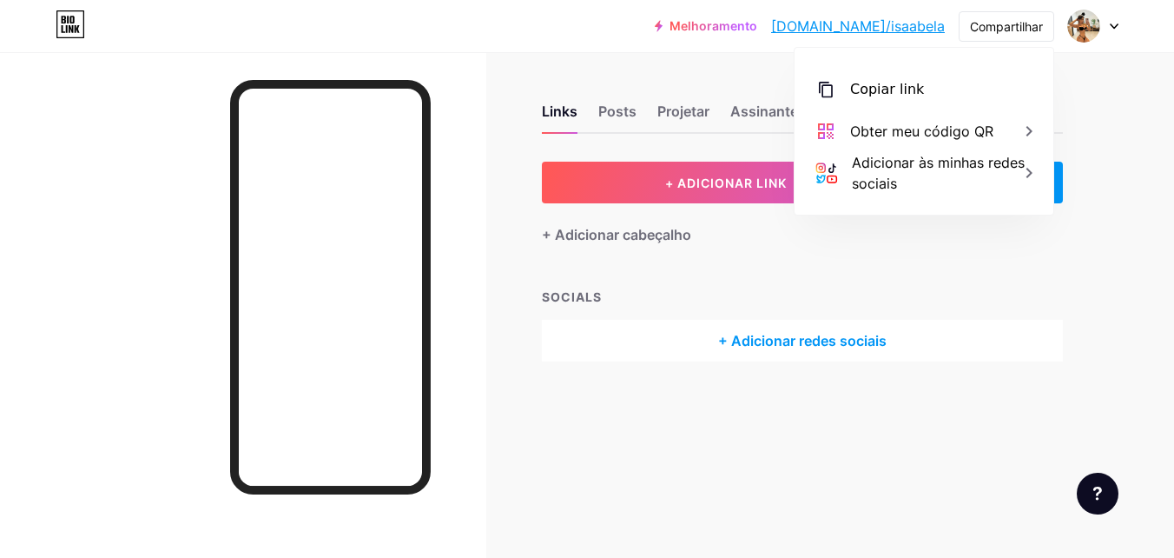
click at [1095, 85] on div "Links Posts Projetar Assinantes Estatísticas Configurações + ADICIONAR LINK + A…" at bounding box center [568, 250] width 1136 height 396
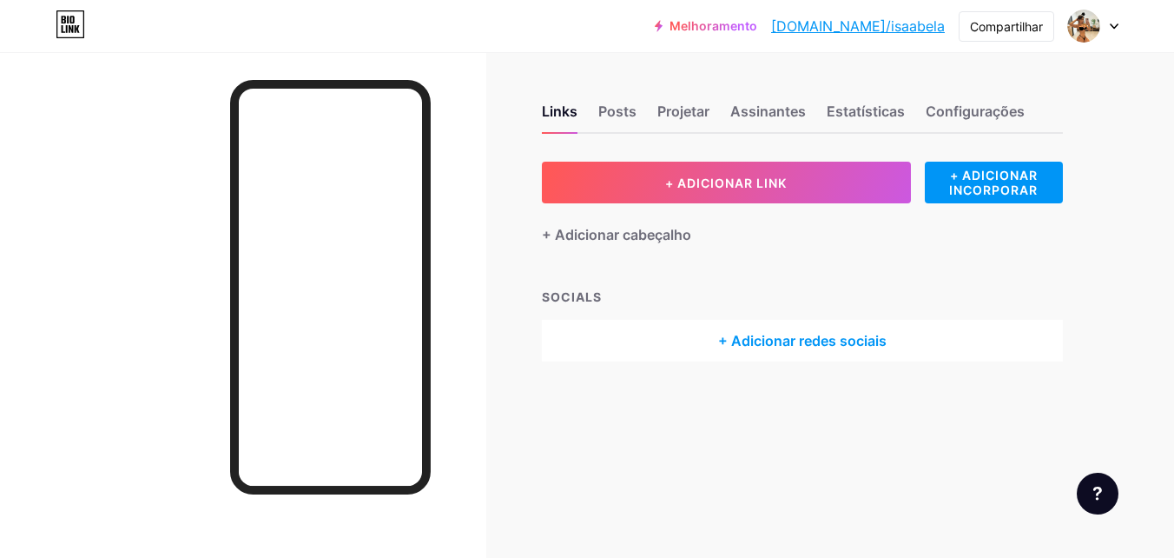
click at [1116, 23] on icon at bounding box center [1114, 26] width 9 height 6
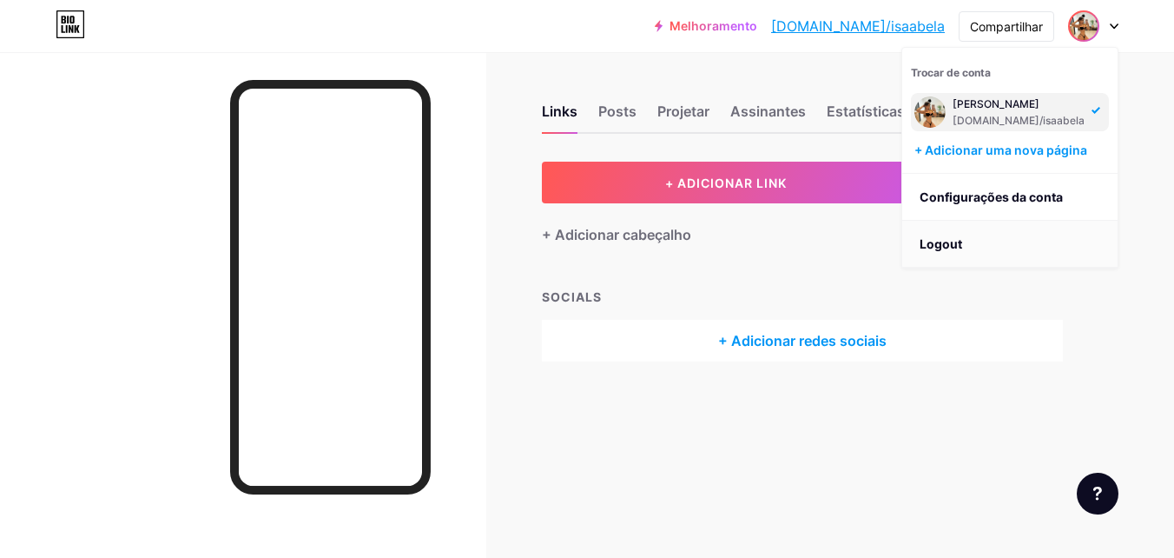
click at [974, 241] on li "Logout" at bounding box center [1009, 244] width 215 height 47
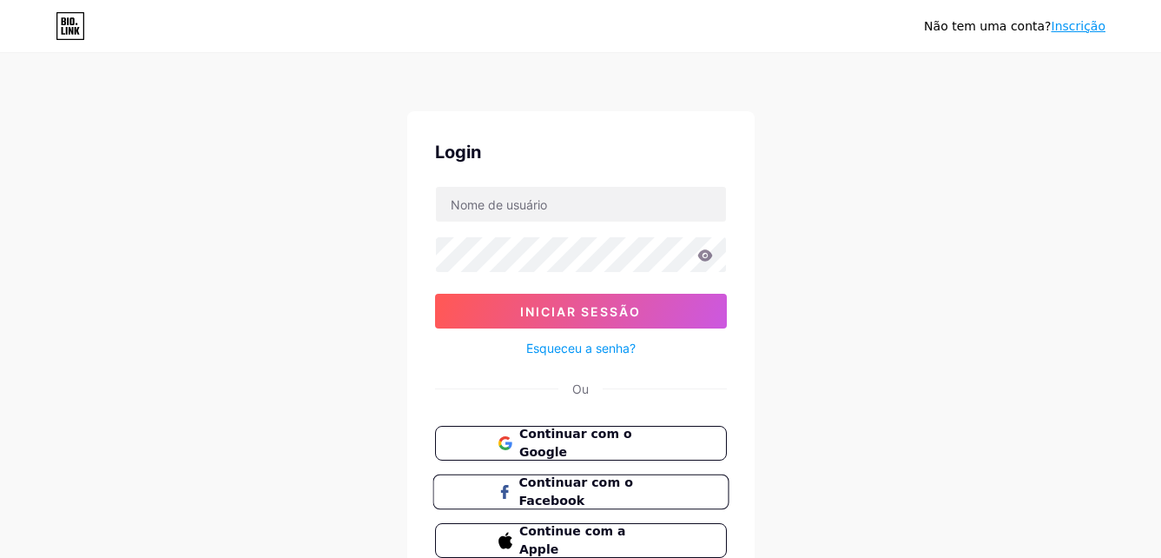
click at [602, 491] on span "Continuar com o Facebook" at bounding box center [590, 491] width 145 height 37
click at [604, 201] on input "text" at bounding box center [581, 204] width 290 height 35
type input "Isabela"
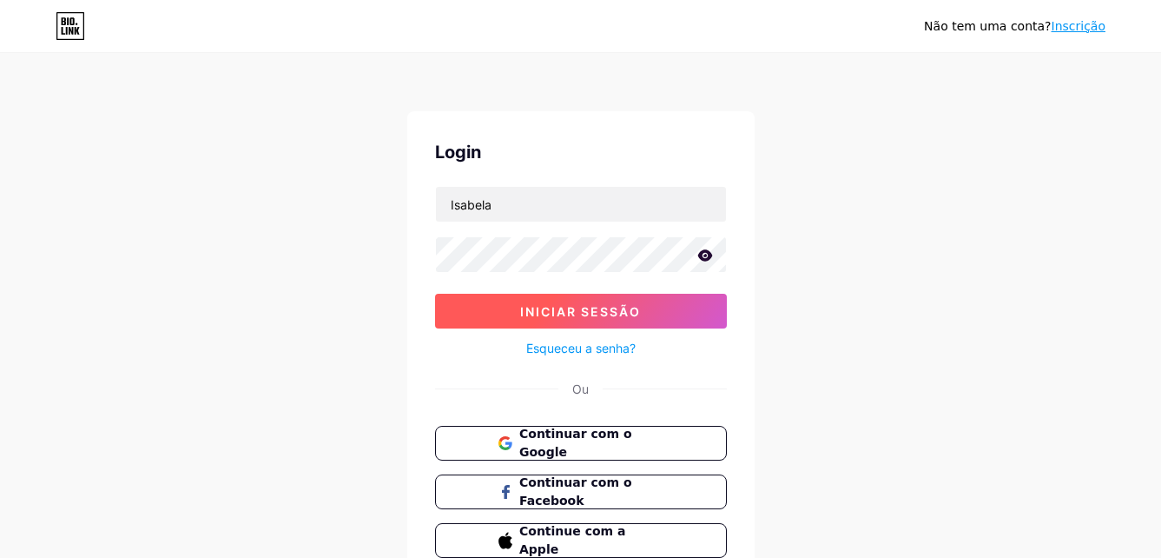
click at [625, 309] on span "Iniciar sessão" at bounding box center [580, 311] width 121 height 15
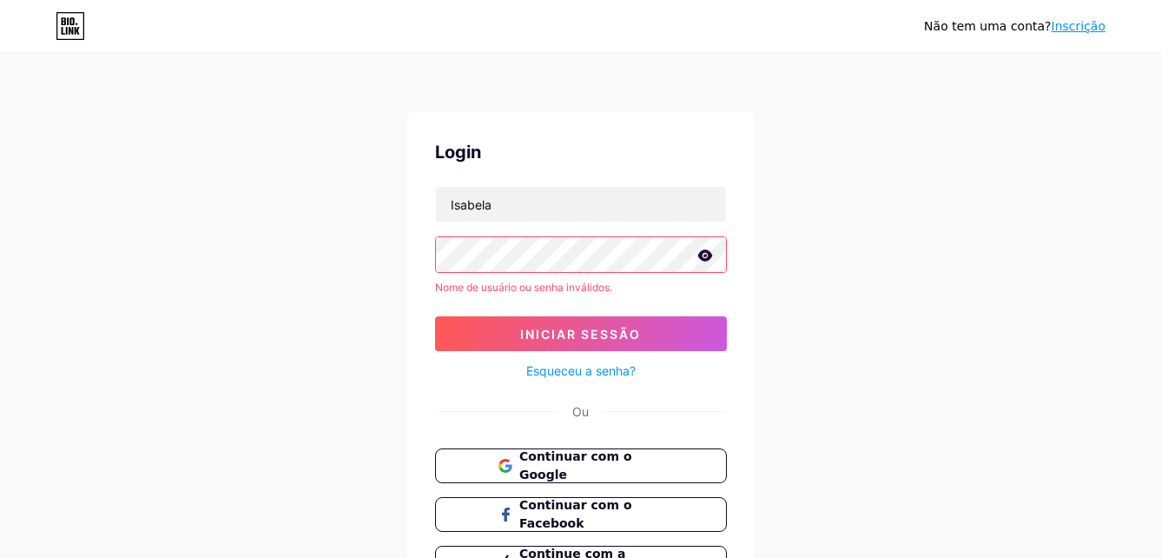
click at [705, 257] on icon at bounding box center [705, 255] width 16 height 12
click at [381, 242] on div "Não tem uma conta? Inscrição Login Isabela Nome de usuário ou senha inválidos. …" at bounding box center [580, 332] width 1161 height 664
click at [600, 505] on span "Continuar com o Facebook" at bounding box center [590, 514] width 145 height 37
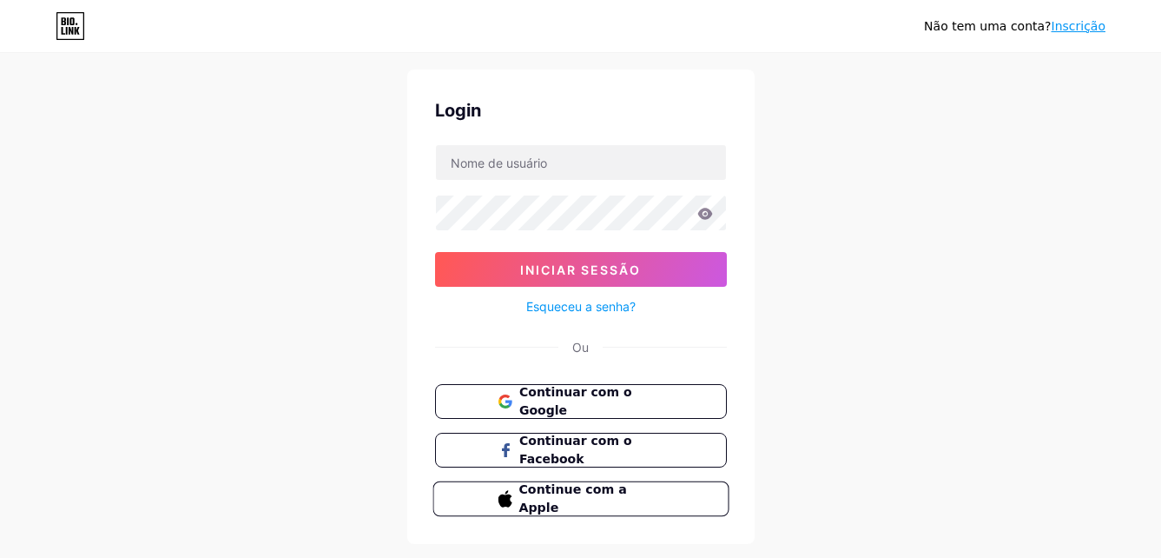
scroll to position [83, 0]
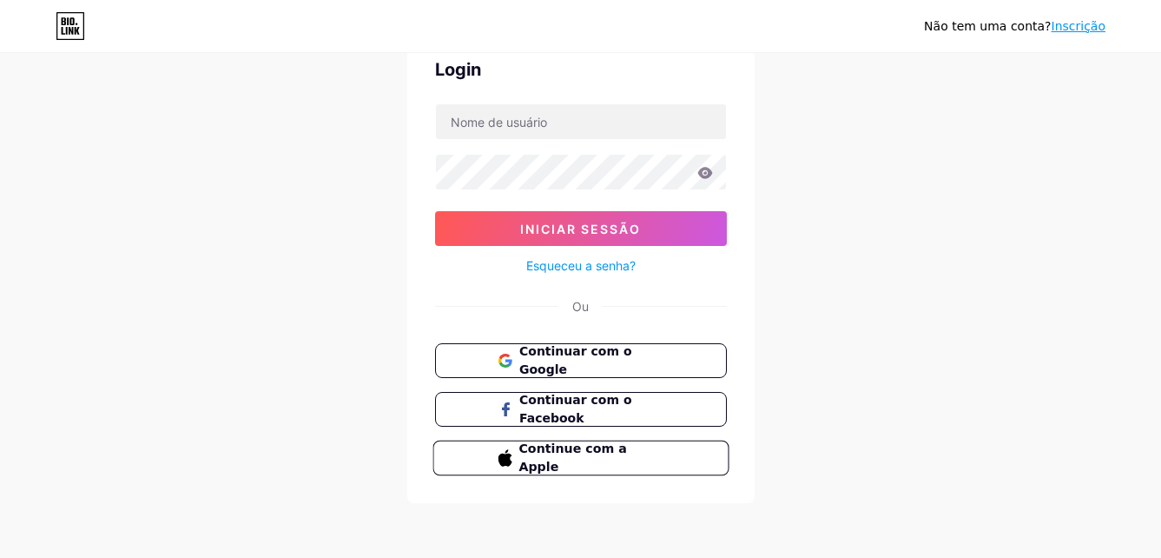
click at [576, 460] on span "Continue com a Apple" at bounding box center [590, 457] width 145 height 37
